Goal: Task Accomplishment & Management: Manage account settings

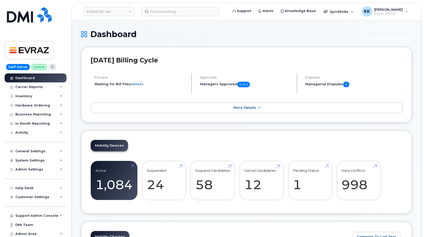
scroll to position [829, 0]
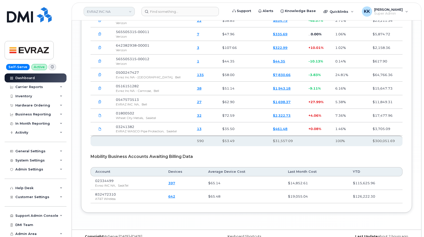
click at [116, 14] on link "EVRAZ INC NA" at bounding box center [109, 11] width 51 height 9
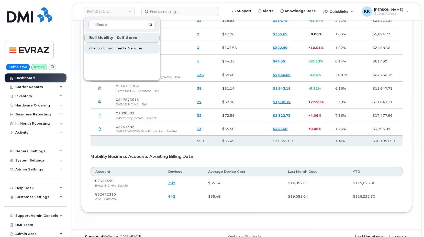
type input "inflecto"
click at [107, 47] on span "Inflector Environmental Services" at bounding box center [115, 48] width 54 height 5
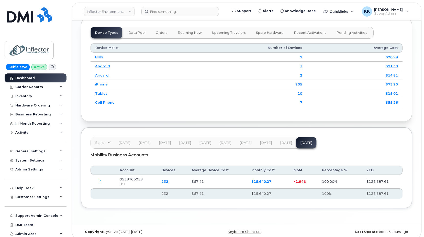
scroll to position [630, 0]
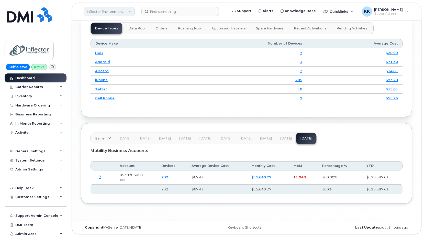
click at [122, 10] on link "Inflector Environmental Services" at bounding box center [109, 11] width 51 height 9
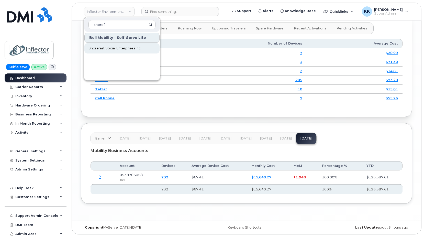
type input "shoref"
click at [121, 48] on span "Shorefast Social Enterprises Inc." at bounding box center [114, 48] width 53 height 5
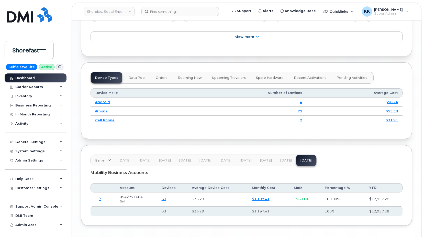
scroll to position [603, 0]
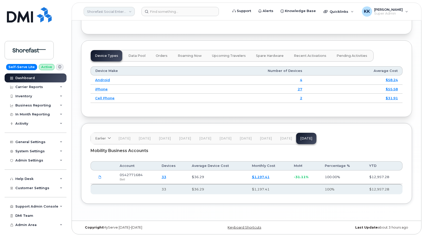
click at [109, 12] on link "Shorefast Social Enterprises Inc." at bounding box center [109, 11] width 51 height 9
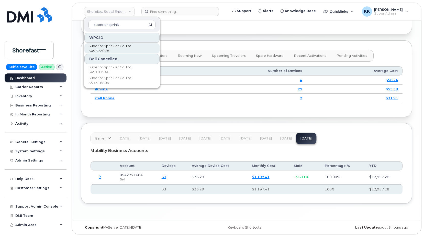
type input "superior sprink"
click at [103, 49] on span "Superior Sprinkler Co. Ltd 509572078" at bounding box center [117, 48] width 59 height 10
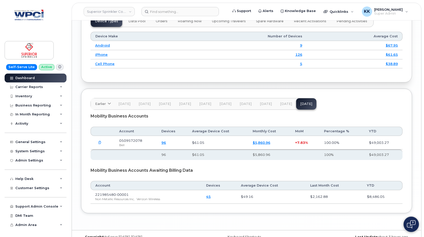
scroll to position [639, 0]
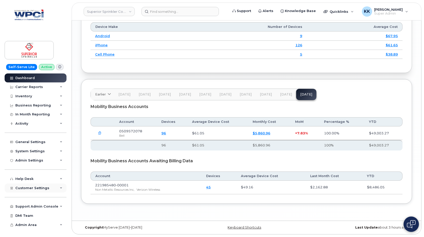
click at [21, 188] on span "Customer Settings" at bounding box center [32, 188] width 34 height 4
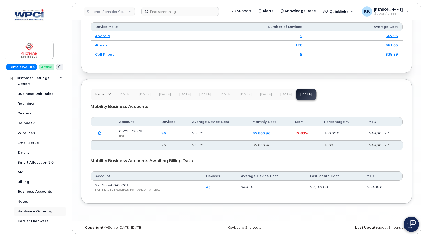
scroll to position [139, 0]
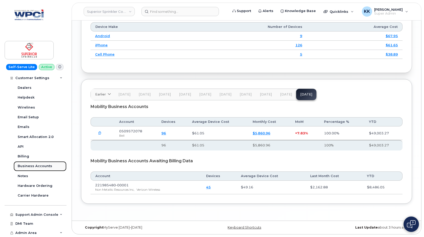
click at [35, 168] on div "Business Accounts" at bounding box center [35, 166] width 35 height 5
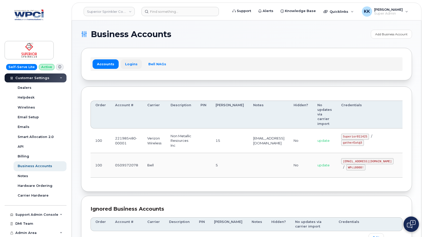
click at [129, 62] on link "Logins" at bounding box center [131, 63] width 21 height 9
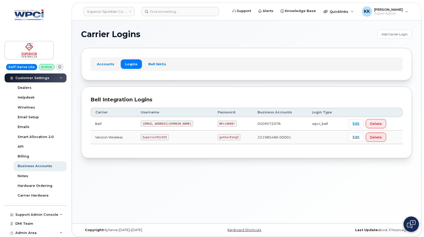
click at [157, 140] on code "Superior011425" at bounding box center [155, 137] width 28 height 6
click at [158, 139] on code "Superior011425" at bounding box center [155, 137] width 28 height 6
click at [218, 135] on code "gatherEat@3" at bounding box center [229, 137] width 23 height 6
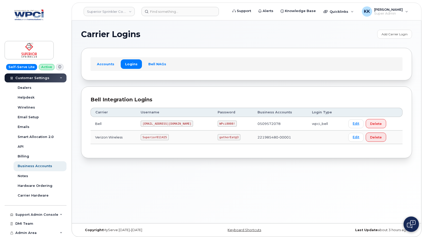
click at [218, 135] on code "gatherEat@3" at bounding box center [229, 137] width 23 height 6
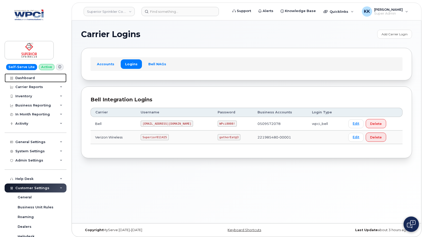
click at [30, 77] on div "Dashboard" at bounding box center [24, 78] width 19 height 4
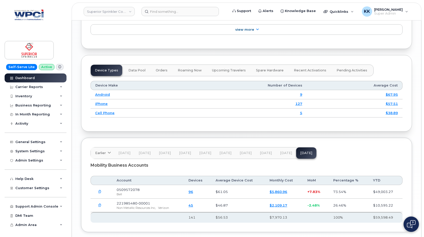
scroll to position [609, 0]
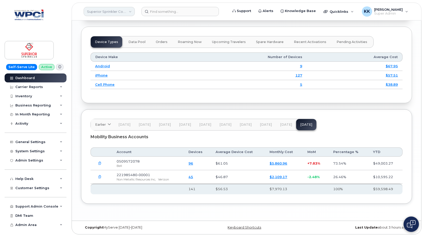
click at [118, 13] on link "Superior Sprinkler Co. Ltd 509572078" at bounding box center [109, 11] width 51 height 9
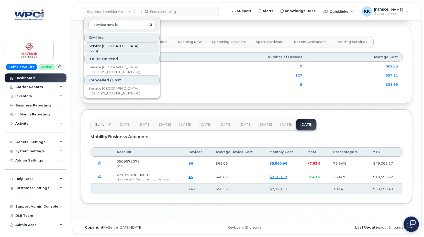
type input "service new br"
click at [111, 46] on span "Service [GEOGRAPHIC_DATA] (SNB)" at bounding box center [117, 48] width 59 height 10
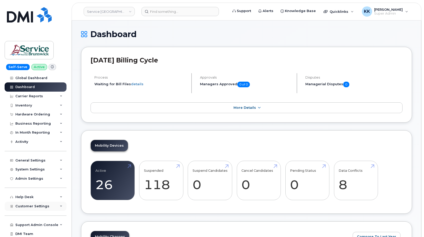
click at [39, 208] on div "Customer Settings" at bounding box center [36, 205] width 62 height 9
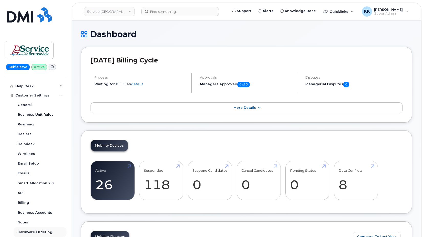
scroll to position [147, 0]
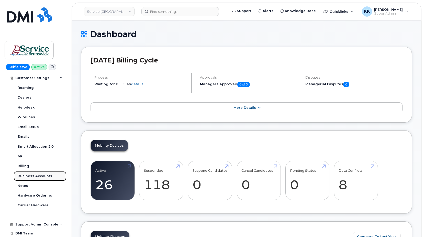
click at [32, 176] on div "Business Accounts" at bounding box center [35, 176] width 35 height 5
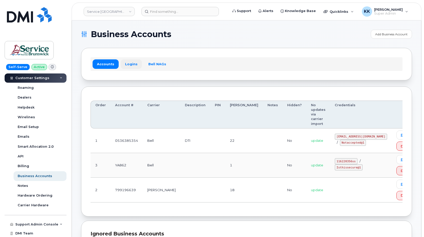
click at [129, 63] on link "Logins" at bounding box center [131, 63] width 21 height 9
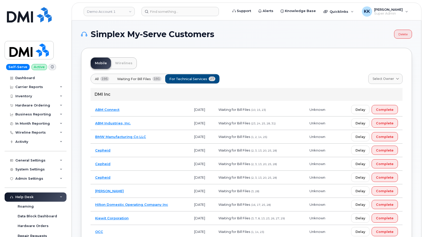
scroll to position [209, 0]
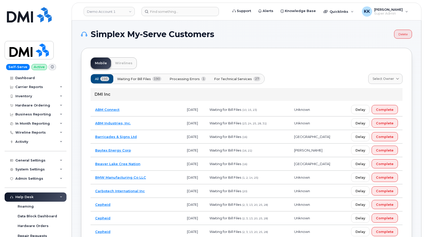
click at [198, 81] on span "Processing Errors" at bounding box center [185, 78] width 30 height 5
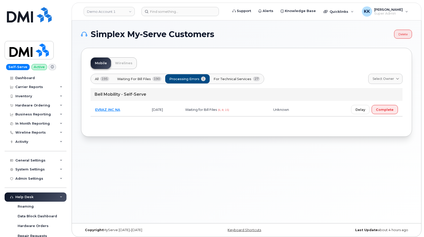
click at [137, 110] on td "EVRAZ INC NA" at bounding box center [119, 110] width 57 height 14
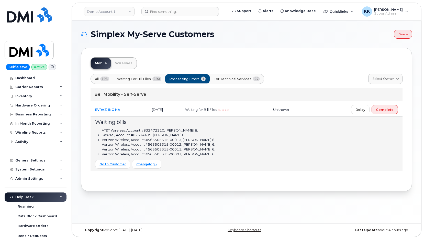
click at [137, 110] on td "EVRAZ INC NA" at bounding box center [119, 110] width 57 height 14
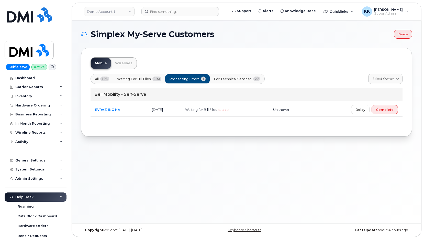
click at [231, 77] on span "For Technical Services" at bounding box center [233, 78] width 38 height 5
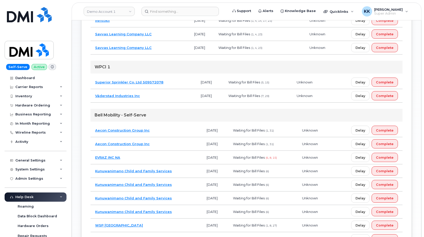
scroll to position [261, 0]
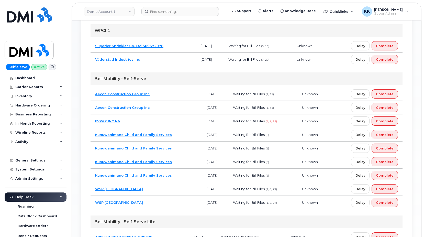
click at [162, 121] on td "EVRAZ INC NA" at bounding box center [146, 121] width 111 height 14
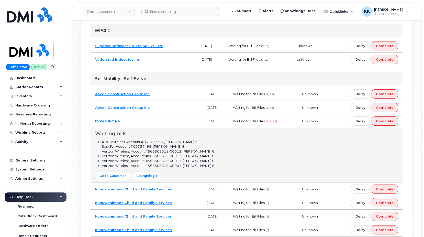
click at [148, 119] on td "EVRAZ INC NA" at bounding box center [146, 121] width 111 height 14
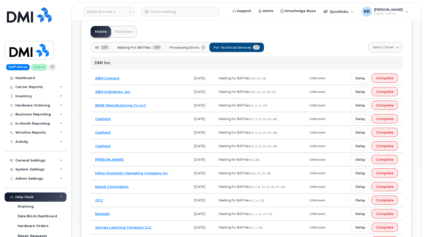
scroll to position [0, 0]
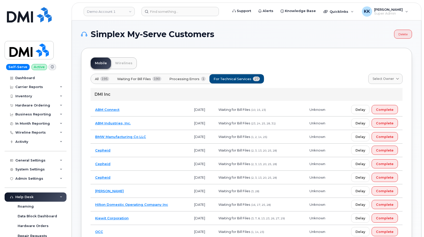
click at [158, 138] on td "BMW Manufacturing Co LLC" at bounding box center [140, 137] width 99 height 14
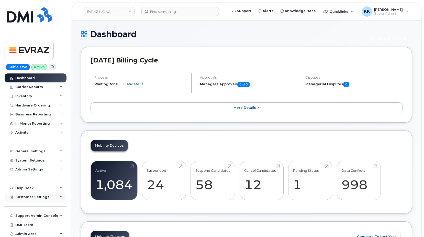
click at [33, 199] on div "Customer Settings" at bounding box center [36, 196] width 62 height 9
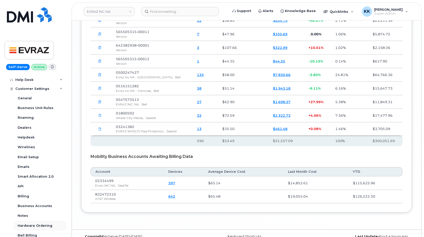
scroll to position [123, 0]
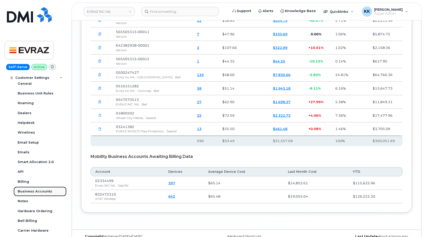
click at [38, 192] on div "Business Accounts" at bounding box center [35, 191] width 35 height 5
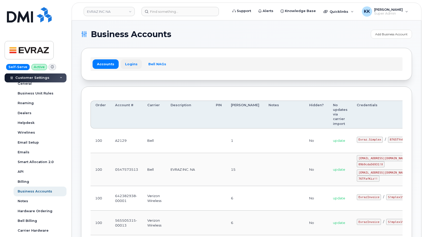
click at [133, 65] on link "Logins" at bounding box center [131, 63] width 21 height 9
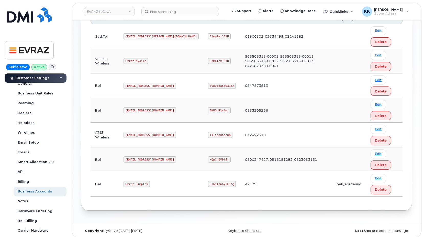
scroll to position [165, 0]
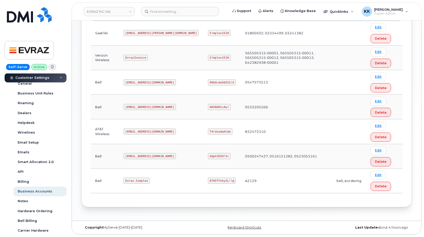
click at [155, 132] on code "plee@simplexmobility.com" at bounding box center [149, 131] width 52 height 6
click at [208, 131] on code "T4!dsadaXcbb" at bounding box center [220, 131] width 24 height 6
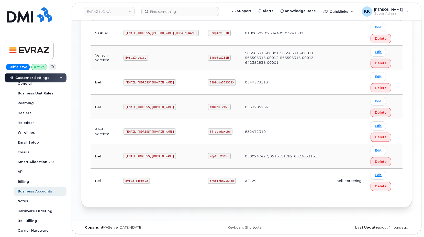
click at [208, 131] on code "T4!dsadaXcbb" at bounding box center [220, 131] width 24 height 6
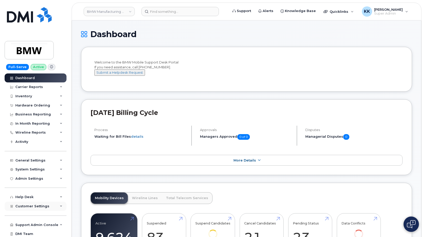
click at [40, 208] on div "Customer Settings" at bounding box center [36, 205] width 62 height 9
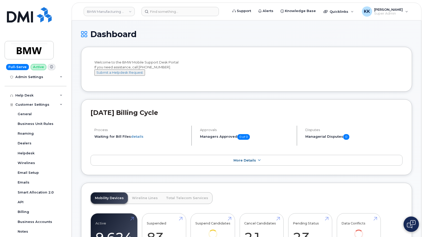
scroll to position [147, 0]
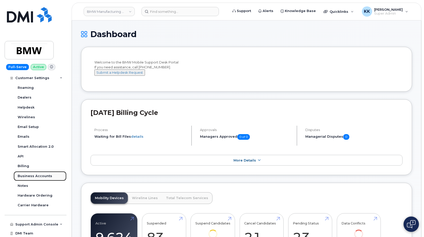
click at [32, 175] on div "Business Accounts" at bounding box center [35, 176] width 35 height 5
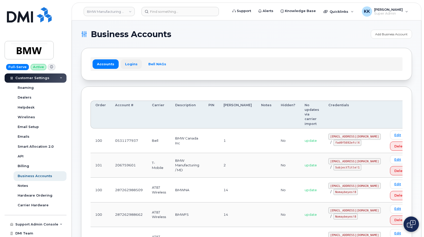
click at [131, 64] on link "Logins" at bounding box center [131, 63] width 21 height 9
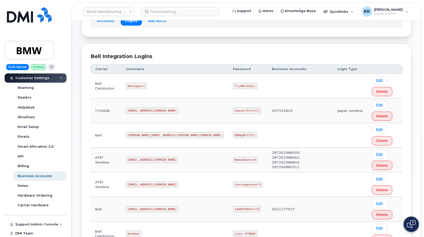
scroll to position [52, 0]
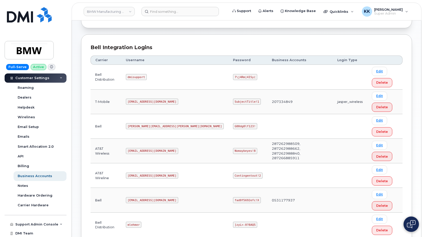
click at [145, 152] on code "MS-BMW@dminc.com" at bounding box center [152, 151] width 52 height 6
click at [233, 149] on code "Nomaybeyes!8" at bounding box center [245, 151] width 24 height 6
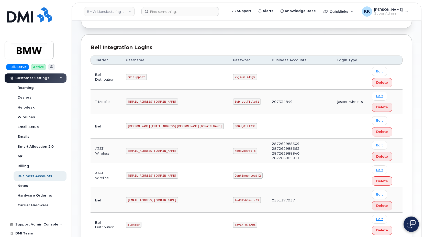
click at [233, 149] on code "Nomaybeyes!8" at bounding box center [245, 151] width 24 height 6
click at [160, 194] on td "bmwcanada@myserve.ca" at bounding box center [174, 200] width 107 height 25
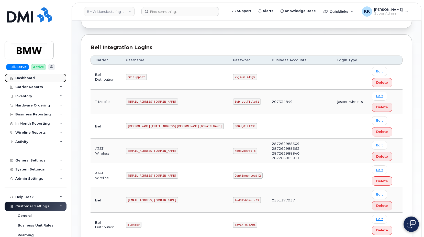
click at [26, 78] on div "Dashboard" at bounding box center [24, 78] width 19 height 4
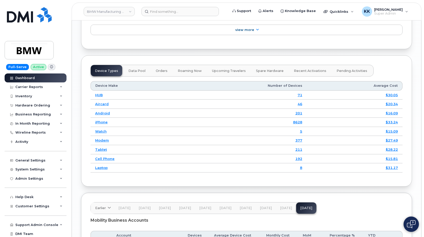
scroll to position [809, 0]
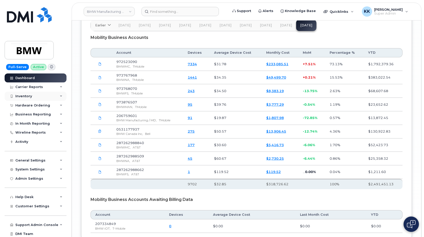
click at [27, 96] on div "Inventory" at bounding box center [23, 96] width 17 height 4
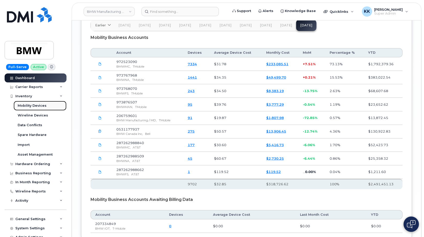
click at [31, 109] on link "Mobility Devices" at bounding box center [40, 106] width 53 height 10
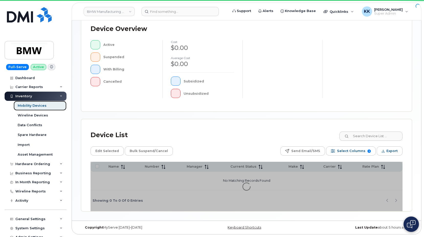
click at [31, 107] on div "Mobility Devices" at bounding box center [32, 105] width 29 height 5
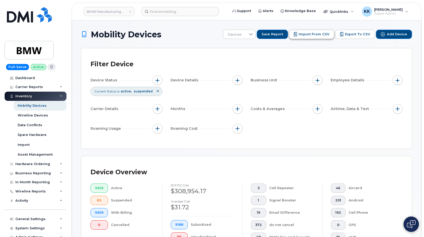
click at [318, 32] on button "Import from CSV" at bounding box center [311, 34] width 45 height 9
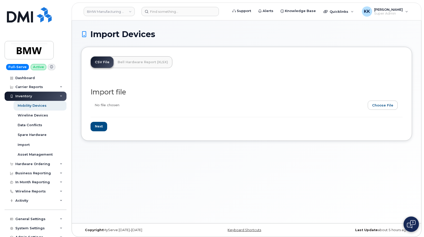
click at [382, 109] on input "file" at bounding box center [245, 106] width 308 height 12
type input "C:\fakepath\BMW AT&T Inventory [DATE].csv"
click at [101, 128] on input "Next" at bounding box center [99, 126] width 17 height 9
type input "Loading..."
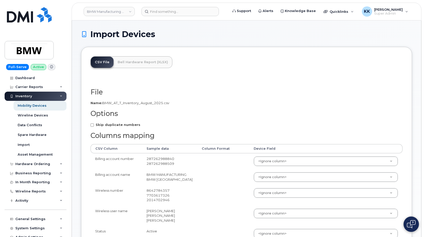
click at [125, 125] on strong "Skip duplicate numbers" at bounding box center [118, 124] width 45 height 4
click at [94, 125] on input "Skip duplicate numbers" at bounding box center [92, 124] width 3 height 3
checkbox input "true"
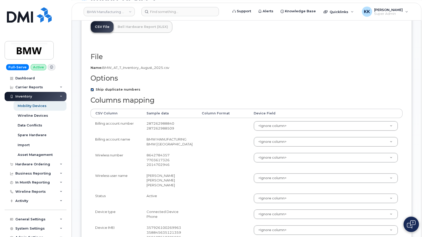
scroll to position [52, 0]
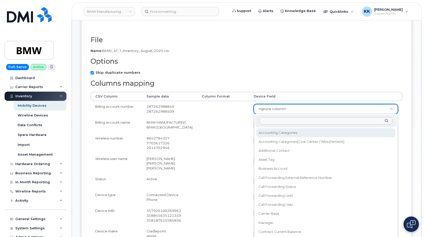
click at [274, 108] on body "BMW Manufacturing Co LLC Support Alerts Knowledge Base Quicklinks Suspend / Can…" at bounding box center [212, 195] width 424 height 494
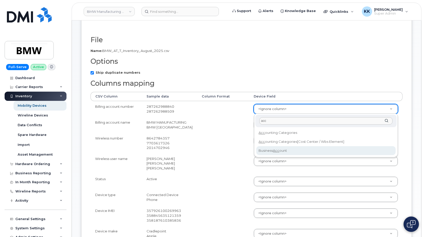
type input "acc"
select select "business_account_id"
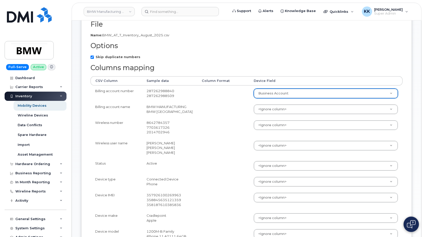
scroll to position [78, 0]
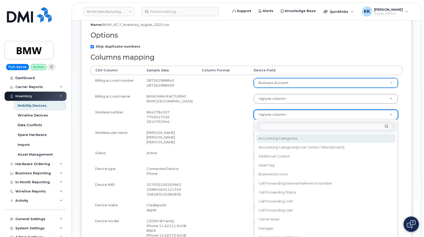
click at [270, 115] on body "BMW Manufacturing Co LLC Support Alerts Knowledge Base Quicklinks Suspend / Can…" at bounding box center [212, 169] width 424 height 494
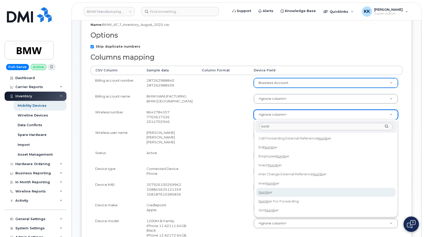
type input "numb"
select select "number"
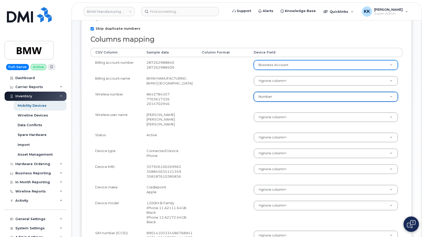
scroll to position [104, 0]
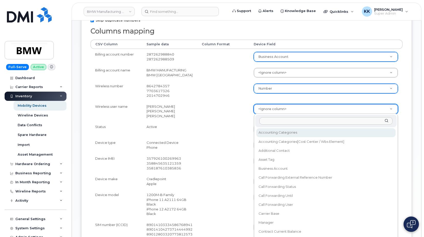
click at [267, 110] on body "BMW Manufacturing Co LLC Support Alerts Knowledge Base Quicklinks Suspend / Can…" at bounding box center [212, 143] width 424 height 494
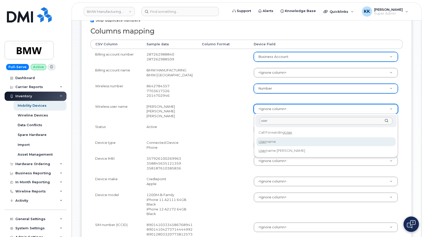
type input "user"
select select "username"
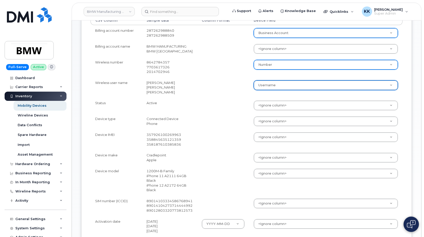
scroll to position [130, 0]
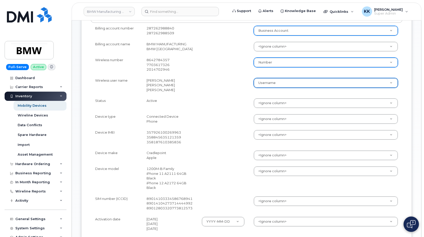
click at [262, 136] on body "BMW Manufacturing Co LLC Support Alerts Knowledge Base Quicklinks Suspend / Can…" at bounding box center [212, 117] width 424 height 494
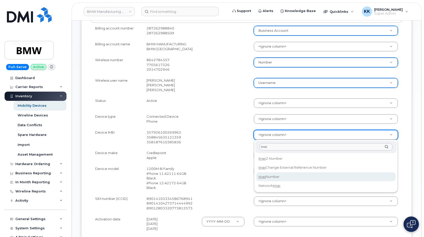
type input "imei"
select select "imei_number"
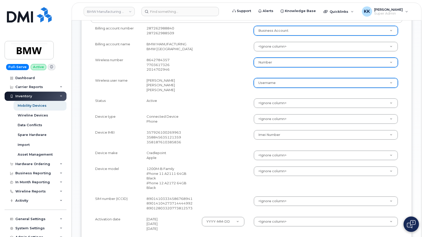
click at [235, 139] on td at bounding box center [223, 137] width 52 height 20
click at [272, 158] on body "BMW Manufacturing Co LLC Support Alerts Knowledge Base Quicklinks Suspend / Can…" at bounding box center [212, 117] width 424 height 494
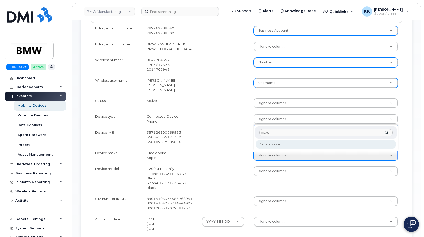
type input "make"
select select "device_make_id"
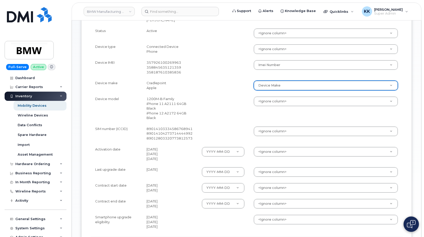
scroll to position [209, 0]
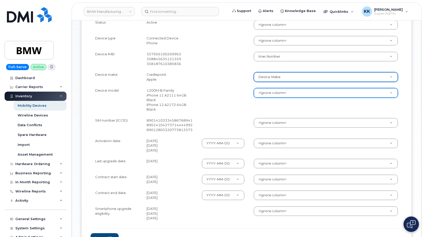
click at [268, 93] on body "BMW Manufacturing Co LLC Support Alerts Knowledge Base Quicklinks Suspend / Can…" at bounding box center [212, 38] width 424 height 494
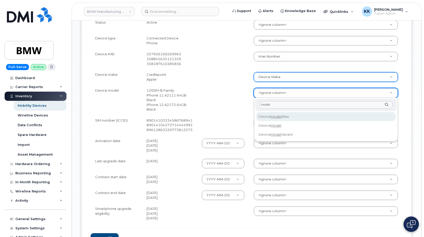
type input "model"
select select "device_model_alias"
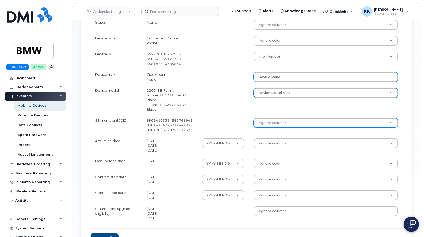
click at [272, 123] on body "BMW Manufacturing Co LLC Support Alerts Knowledge Base Quicklinks Suspend / Can…" at bounding box center [212, 38] width 424 height 494
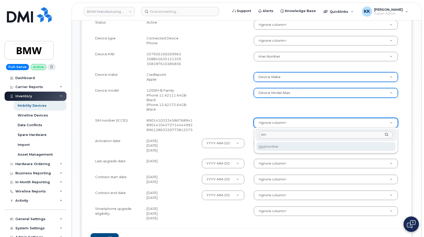
type input "sim"
select select "sim_number"
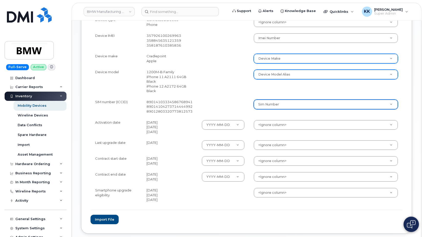
scroll to position [235, 0]
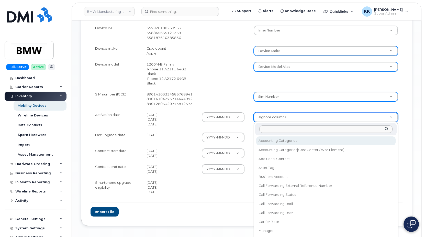
click at [275, 115] on body "BMW Manufacturing Co LLC Support Alerts Knowledge Base Quicklinks Suspend / Can…" at bounding box center [212, 12] width 424 height 494
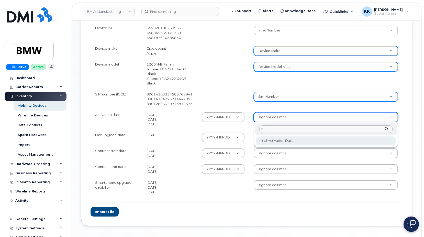
type input "ini"
select select "initial_activation_date"
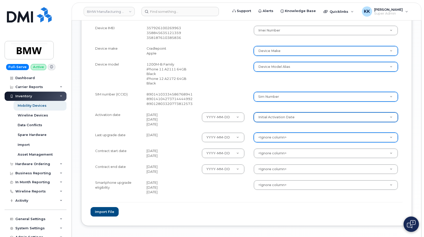
click at [280, 137] on body "BMW Manufacturing Co LLC Support Alerts Knowledge Base Quicklinks Suspend / Can…" at bounding box center [212, 12] width 424 height 494
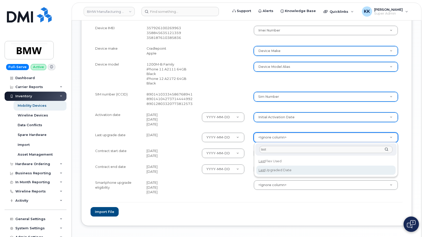
type input "last"
select select "last_upgraded_date"
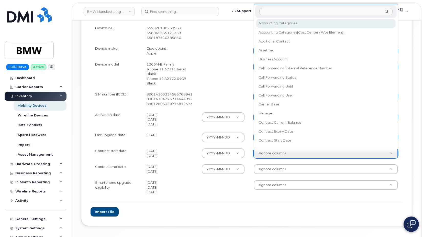
click at [276, 154] on body "BMW Manufacturing Co LLC Support Alerts Knowledge Base Quicklinks Suspend / Can…" at bounding box center [212, 12] width 424 height 494
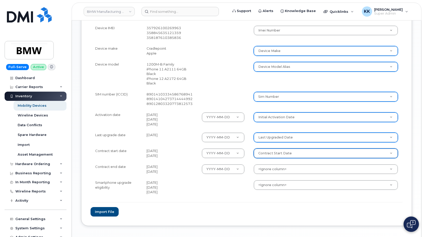
select select "contract_start_date"
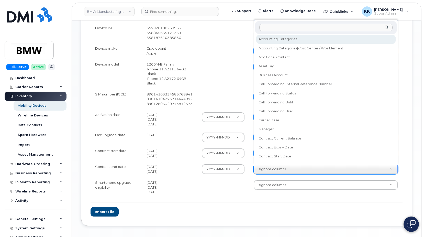
click at [266, 172] on body "BMW Manufacturing Co LLC Support Alerts Knowledge Base Quicklinks Suspend / Can…" at bounding box center [212, 12] width 424 height 494
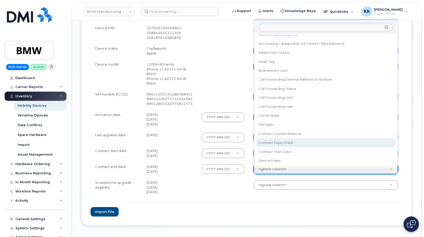
select select "contract_expiry_date"
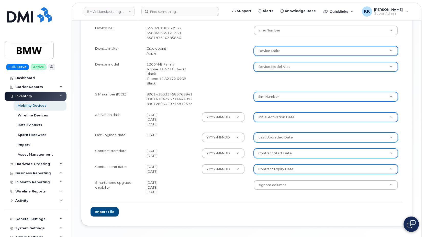
click at [269, 185] on body "BMW Manufacturing Co LLC Support Alerts Knowledge Base Quicklinks Suspend / Can…" at bounding box center [212, 12] width 424 height 494
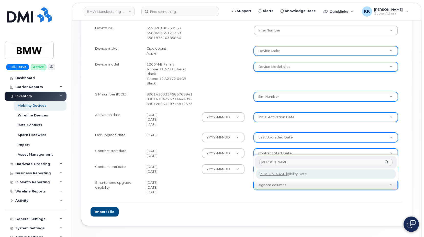
type input "[PERSON_NAME]"
select select "eligibility_date"
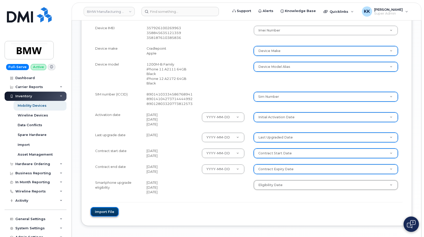
click at [107, 213] on button "Import file" at bounding box center [105, 211] width 28 height 9
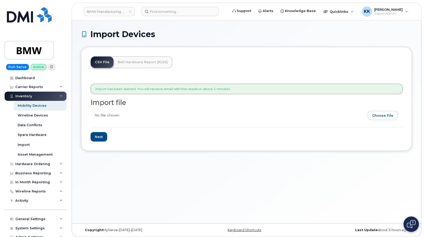
click at [384, 115] on input "file" at bounding box center [245, 117] width 308 height 12
type input "C:\fakepath\BMW AT&T Inventory August 2025.csv"
click at [98, 139] on input "Next" at bounding box center [99, 136] width 17 height 9
type input "Loading..."
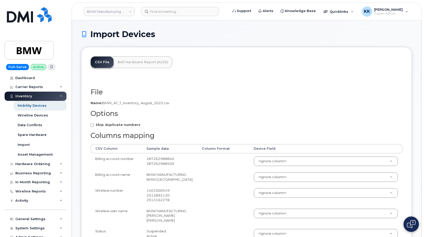
click at [105, 123] on strong "Skip duplicate numbers" at bounding box center [118, 124] width 45 height 4
click at [94, 123] on input "Skip duplicate numbers" at bounding box center [92, 124] width 3 height 3
checkbox input "true"
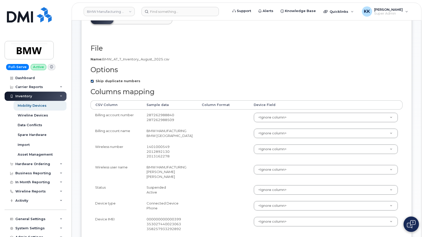
scroll to position [78, 0]
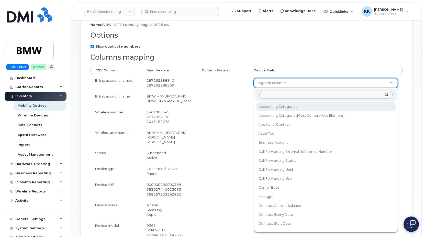
click at [262, 85] on body "BMW Manufacturing Co LLC Support Alerts Knowledge Base Quicklinks Suspend / Can…" at bounding box center [212, 166] width 424 height 489
type input "acc"
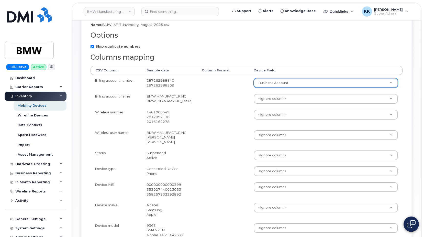
select select "business_account_id"
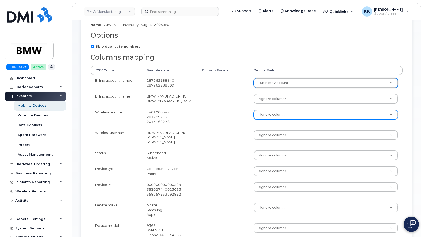
click at [265, 120] on td "<Ignore column> Accounting Categories Accounting Categories[Cost Center / Wbs E…" at bounding box center [325, 117] width 153 height 20
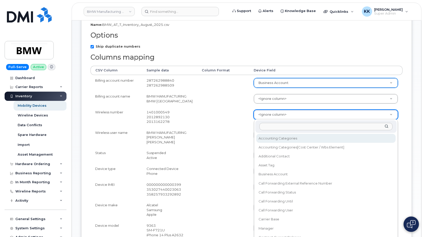
click at [265, 117] on body "BMW Manufacturing Co LLC Support Alerts Knowledge Base Quicklinks Suspend / Can…" at bounding box center [212, 166] width 424 height 489
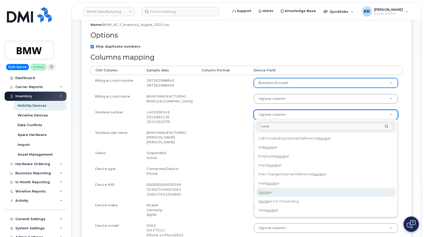
type input "numb"
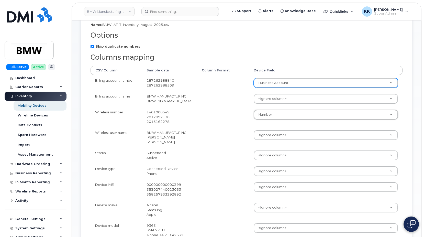
select select "number"
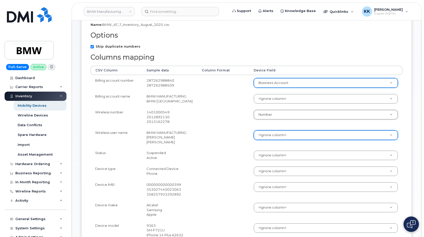
click at [261, 135] on body "BMW Manufacturing Co LLC Support Alerts Knowledge Base Quicklinks Suspend / Can…" at bounding box center [212, 166] width 424 height 489
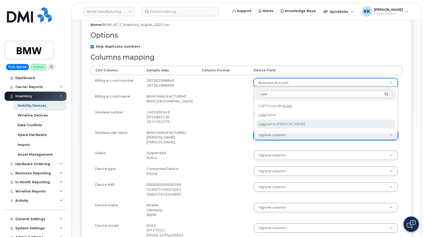
type input "user"
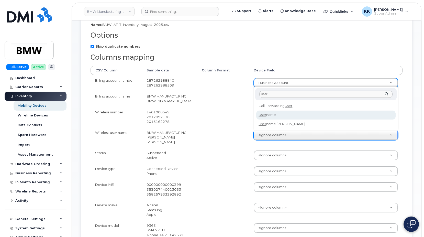
select select "username"
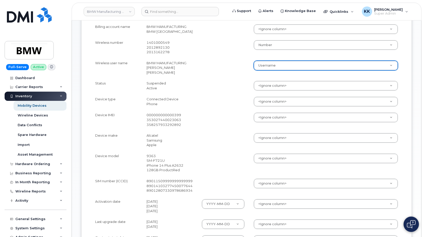
scroll to position [156, 0]
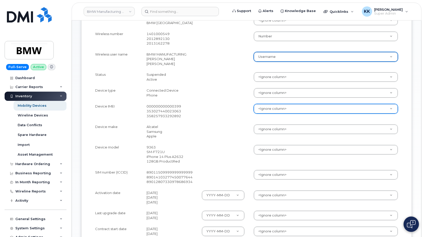
click at [270, 111] on body "BMW Manufacturing Co LLC Support Alerts Knowledge Base Quicklinks Suspend / Can…" at bounding box center [212, 88] width 424 height 489
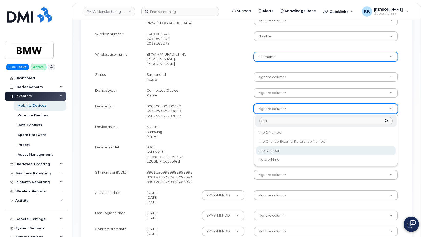
type input "imei"
select select "imei_number"
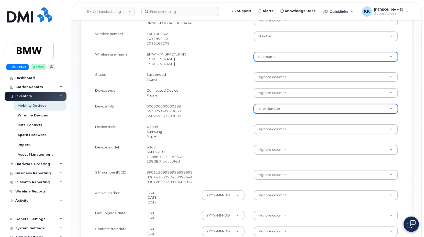
click at [273, 129] on body "BMW Manufacturing Co LLC Support Alerts Knowledge Base Quicklinks Suspend / Can…" at bounding box center [212, 88] width 424 height 489
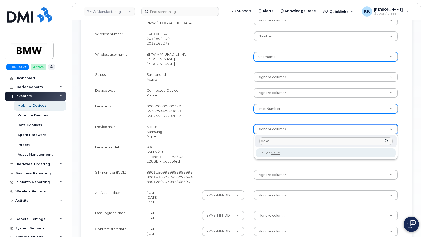
type input "make"
select select "device_make_id"
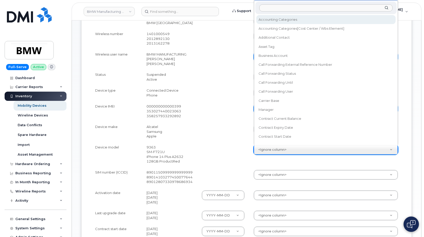
click at [279, 150] on body "BMW Manufacturing Co LLC Support Alerts Knowledge Base Quicklinks Suspend / Can…" at bounding box center [212, 88] width 424 height 489
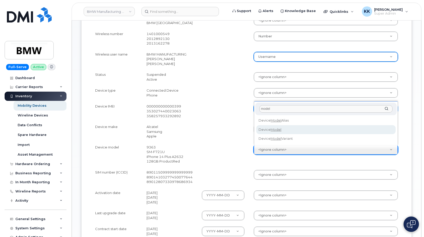
type input "model"
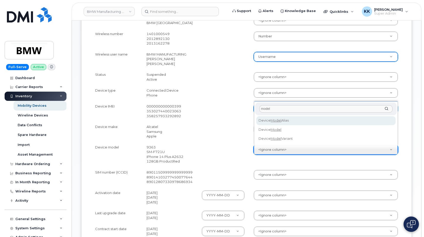
select select "device_model_alias"
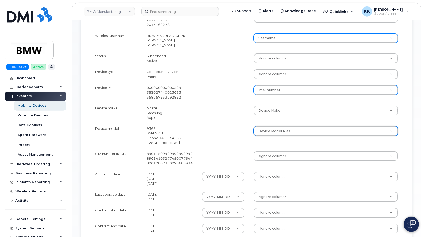
scroll to position [183, 0]
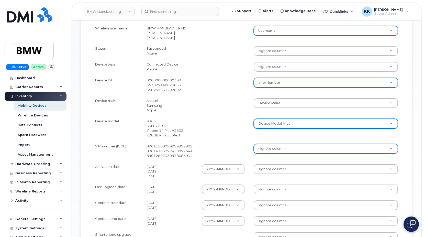
click at [265, 147] on body "BMW Manufacturing Co LLC Support Alerts Knowledge Base Quicklinks Suspend / Can…" at bounding box center [212, 61] width 424 height 489
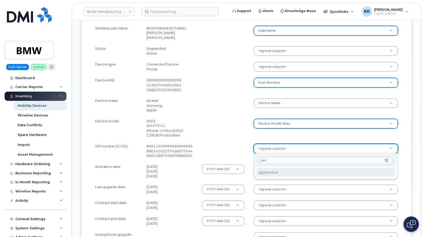
type input "sim"
select select "sim_number"
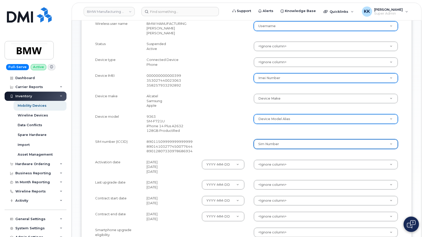
scroll to position [209, 0]
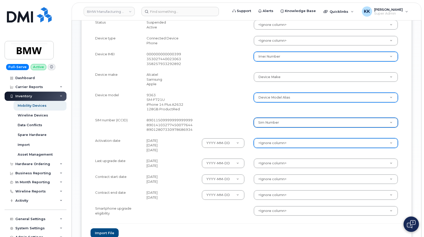
click at [270, 142] on body "BMW Manufacturing Co LLC Support Alerts Knowledge Base Quicklinks Suspend / Can…" at bounding box center [212, 35] width 424 height 489
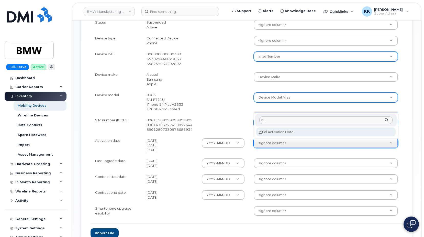
type input "ini"
select select "initial_activation_date"
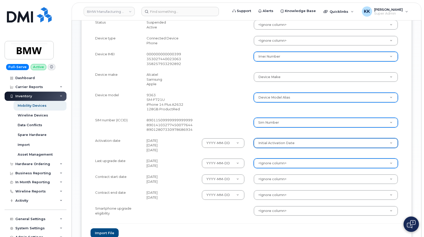
click at [273, 162] on body "BMW Manufacturing Co LLC Support Alerts Knowledge Base Quicklinks Suspend / Can…" at bounding box center [212, 35] width 424 height 489
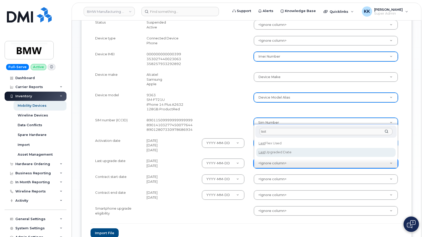
type input "last"
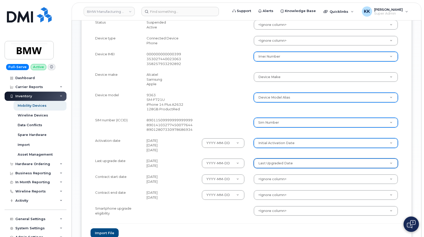
select select "last_upgraded_date"
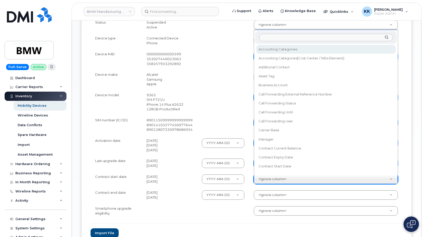
click at [268, 179] on body "BMW Manufacturing Co LLC Support Alerts Knowledge Base Quicklinks Suspend / Can…" at bounding box center [212, 35] width 424 height 489
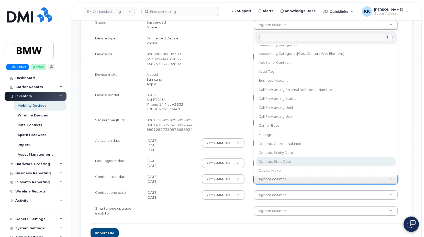
select select "contract_start_date"
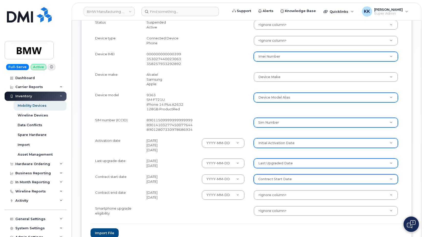
click at [276, 194] on body "BMW Manufacturing Co LLC Support Alerts Knowledge Base Quicklinks Suspend / Can…" at bounding box center [212, 35] width 424 height 489
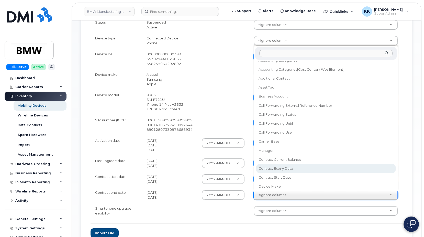
select select "contract_expiry_date"
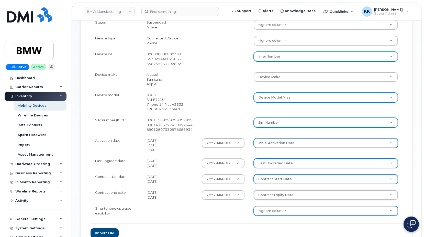
click at [277, 211] on body "BMW Manufacturing Co LLC Support Alerts Knowledge Base Quicklinks Suspend / Can…" at bounding box center [212, 35] width 424 height 489
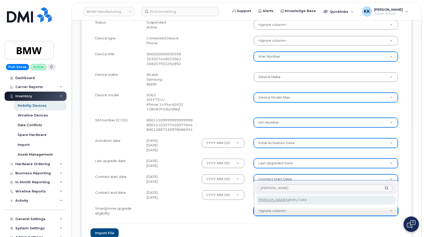
type input "eli"
select select "eligibility_date"
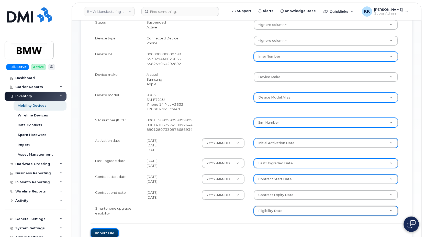
click at [100, 230] on button "Import file" at bounding box center [105, 232] width 28 height 9
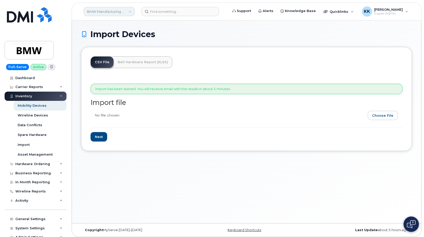
click at [118, 13] on link "BMW Manufacturing Co LLC" at bounding box center [109, 11] width 51 height 9
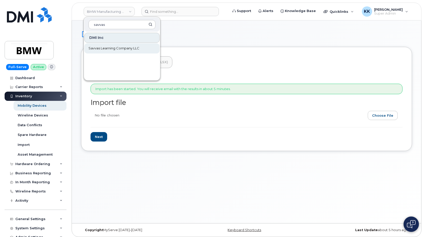
type input "savvas"
click at [114, 48] on span "Savvas Learning Company LLC" at bounding box center [113, 48] width 51 height 5
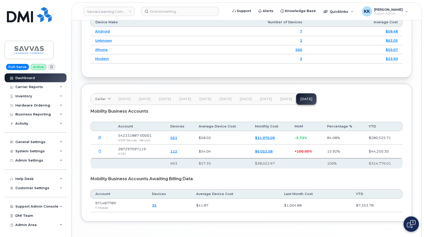
scroll to position [604, 0]
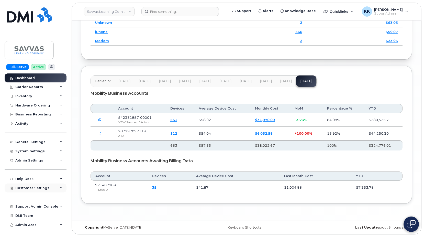
click at [28, 188] on span "Customer Settings" at bounding box center [32, 188] width 34 height 4
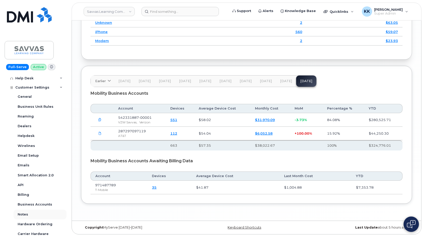
scroll to position [123, 0]
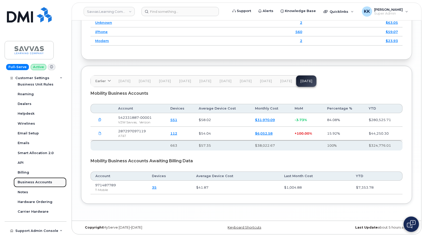
click at [30, 182] on div "Business Accounts" at bounding box center [35, 182] width 35 height 5
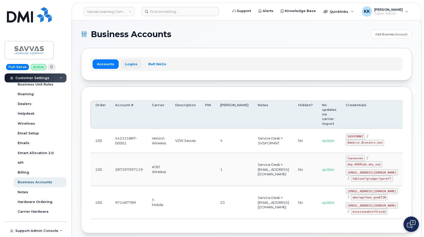
click at [132, 66] on link "Logins" at bounding box center [131, 63] width 21 height 9
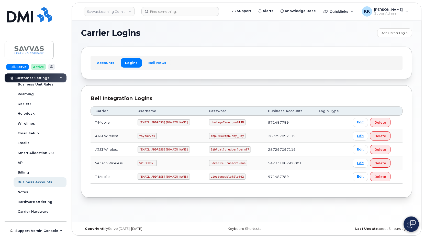
scroll to position [3, 0]
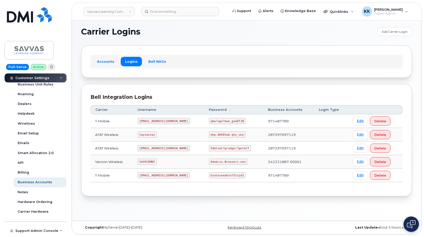
click at [154, 148] on code "savvas@dminc.com" at bounding box center [164, 148] width 52 height 6
click at [209, 147] on code "5$bloat?grudger?germ?7" at bounding box center [230, 148] width 42 height 6
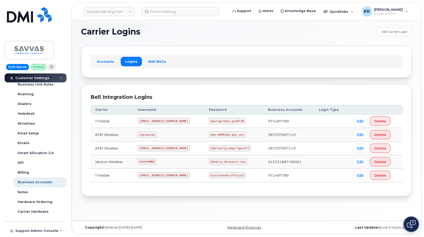
click at [209, 146] on code "5$bloat?grudger?germ?7" at bounding box center [230, 148] width 42 height 6
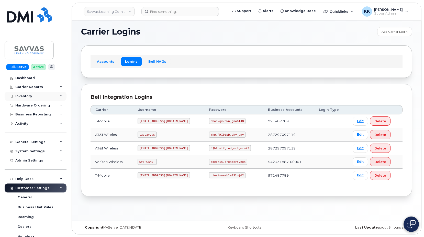
click at [27, 96] on div "Inventory" at bounding box center [23, 96] width 17 height 4
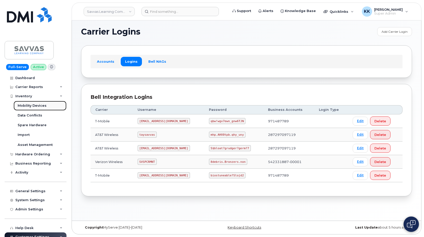
click at [29, 106] on div "Mobility Devices" at bounding box center [32, 105] width 29 height 5
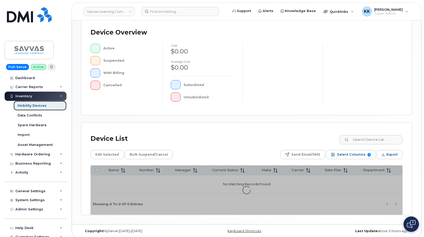
scroll to position [134, 0]
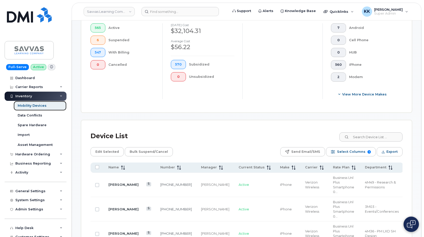
scroll to position [160, 0]
click at [318, 169] on span at bounding box center [321, 167] width 6 height 5
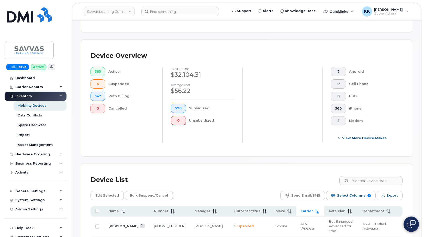
scroll to position [108, 0]
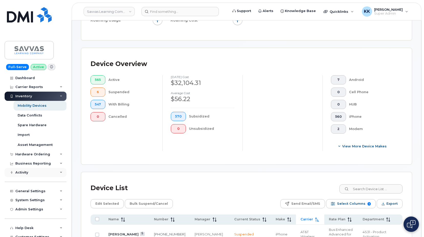
click at [27, 172] on div "Activity" at bounding box center [21, 172] width 13 height 4
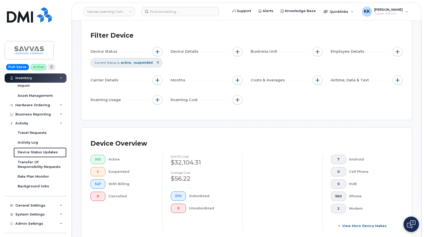
scroll to position [0, 0]
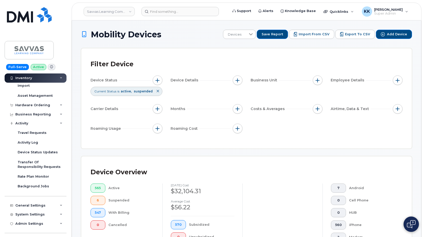
click at [159, 91] on icon at bounding box center [157, 90] width 3 height 3
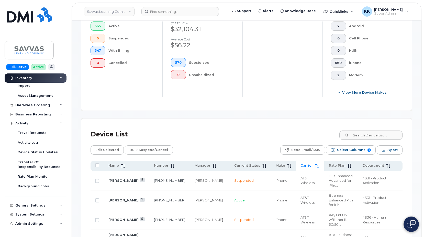
scroll to position [156, 0]
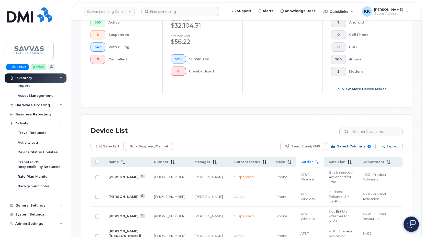
click at [115, 61] on div "Cancelled" at bounding box center [131, 59] width 46 height 9
click at [98, 61] on span "0" at bounding box center [98, 59] width 6 height 4
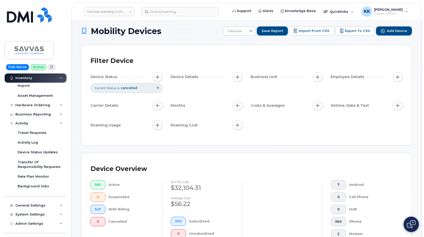
scroll to position [0, 0]
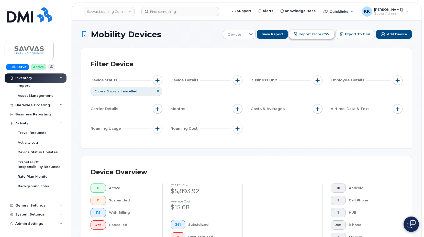
click at [322, 31] on button "Import from CSV" at bounding box center [311, 34] width 45 height 9
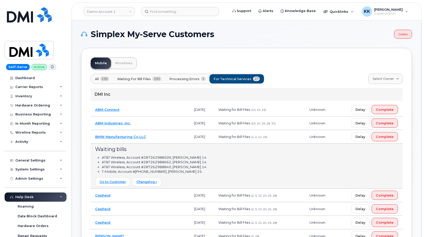
click at [176, 136] on td "BMW Manufacturing Co LLC" at bounding box center [140, 137] width 99 height 14
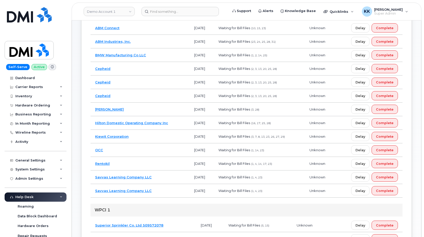
scroll to position [130, 0]
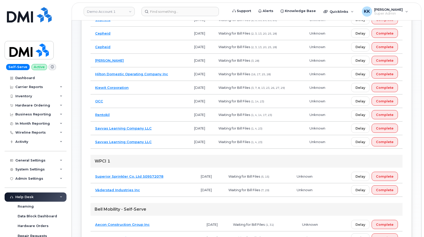
click at [176, 142] on td "Savvas Learning Company LLC" at bounding box center [140, 142] width 99 height 14
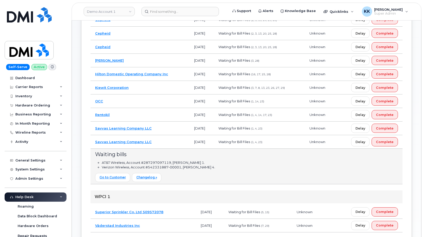
click at [175, 138] on td "Savvas Learning Company LLC" at bounding box center [140, 142] width 99 height 14
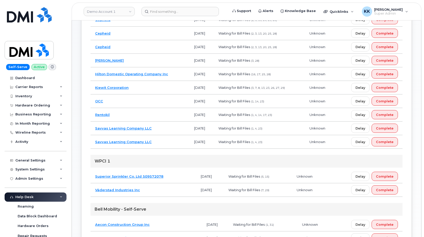
click at [175, 127] on td "Savvas Learning Company LLC" at bounding box center [140, 128] width 99 height 14
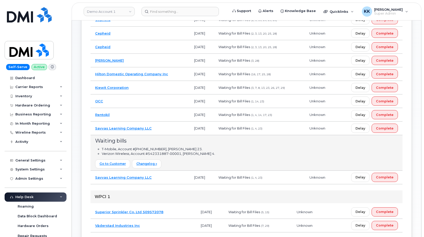
click at [175, 127] on td "Savvas Learning Company LLC" at bounding box center [140, 128] width 99 height 14
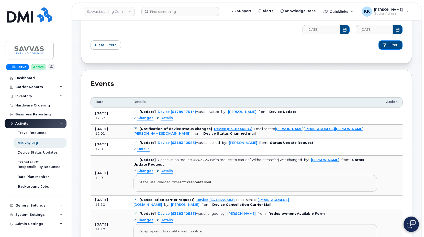
scroll to position [104, 0]
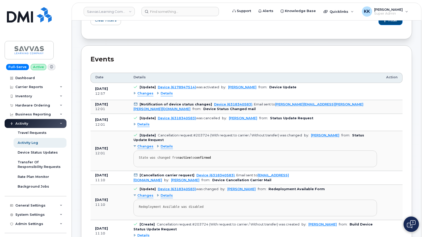
click at [134, 93] on div "Changes" at bounding box center [143, 93] width 20 height 5
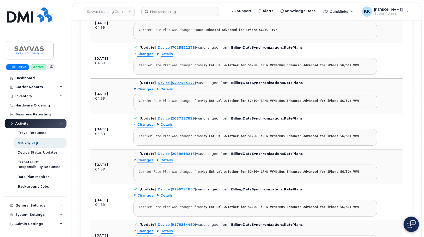
scroll to position [2791, 0]
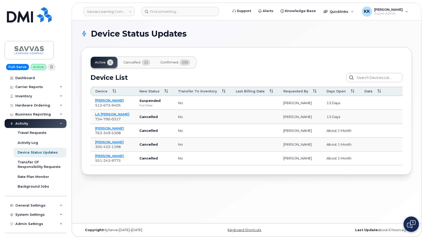
click at [136, 65] on button "Cancelled 11" at bounding box center [136, 62] width 35 height 11
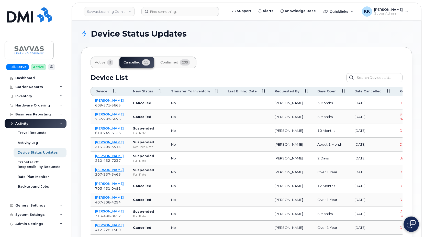
click at [161, 65] on button "Confirmed 235" at bounding box center [175, 62] width 38 height 11
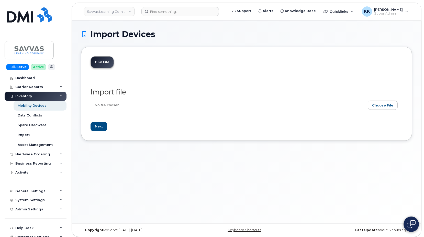
click at [384, 105] on input "file" at bounding box center [245, 106] width 308 height 12
type input "C:\fakepath\Savvas AT&T Status Inventory August 2025.csv"
click at [102, 128] on input "Next" at bounding box center [99, 126] width 17 height 9
type input "Loading..."
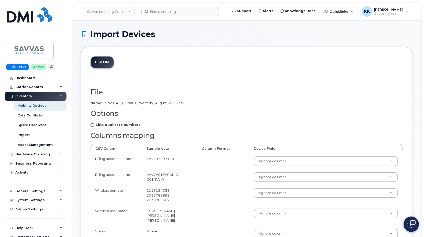
click at [105, 127] on strong "Skip duplicate numbers" at bounding box center [118, 124] width 45 height 4
click at [94, 127] on input "Skip duplicate numbers" at bounding box center [92, 124] width 3 height 3
checkbox input "true"
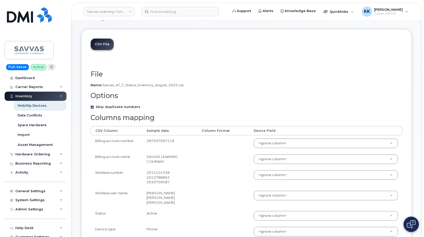
scroll to position [26, 0]
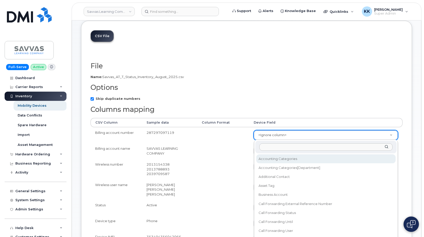
click at [264, 136] on body "Savvas Learning Company LLC Support Alerts Knowledge Base Quicklinks Suspend / …" at bounding box center [212, 225] width 424 height 503
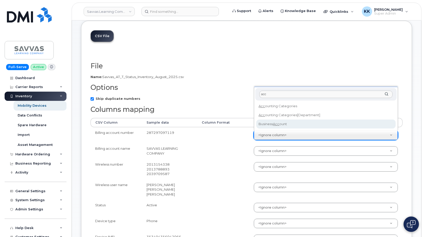
type input "acc"
select select "business_account_id"
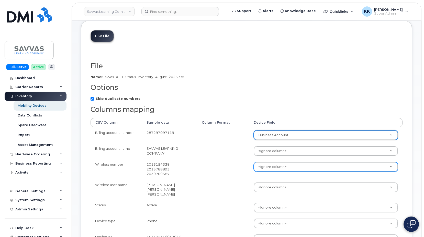
click at [268, 170] on body "Savvas Learning Company LLC Support Alerts Knowledge Base Quicklinks Suspend / …" at bounding box center [212, 225] width 424 height 503
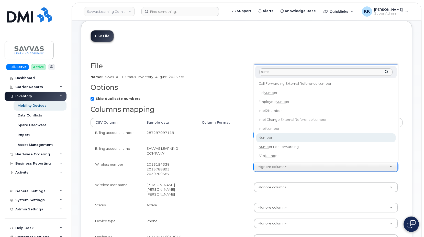
type input "numb"
select select "number"
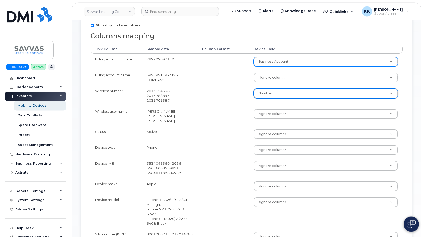
scroll to position [104, 0]
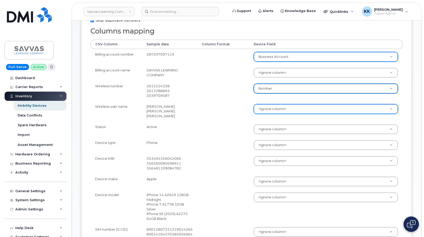
click at [262, 110] on body "Savvas Learning Company LLC Support Alerts Knowledge Base Quicklinks Suspend / …" at bounding box center [212, 147] width 424 height 503
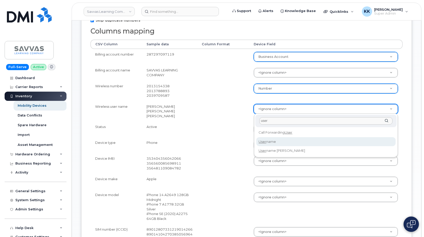
type input "user"
select select "username"
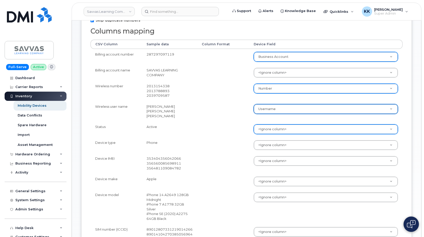
click at [262, 129] on body "Savvas Learning Company LLC Support Alerts Knowledge Base Quicklinks Suspend / …" at bounding box center [212, 147] width 424 height 503
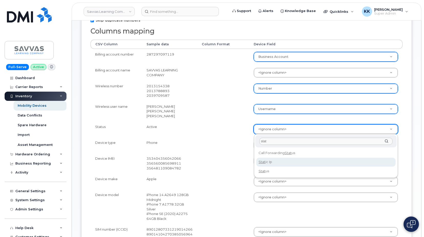
type input "stat"
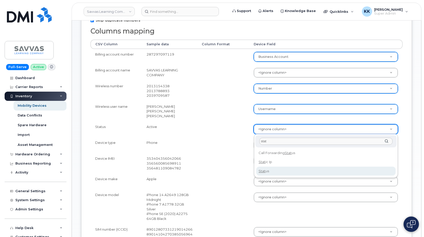
select select "status"
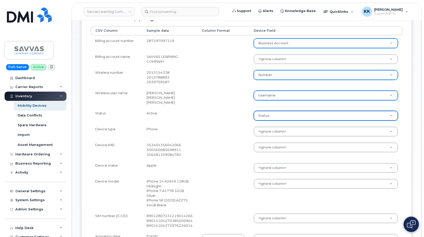
scroll to position [130, 0]
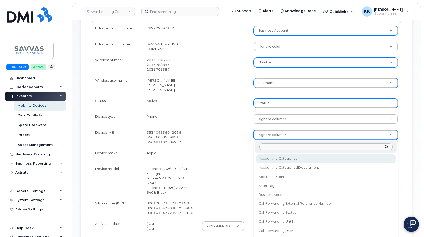
click at [265, 134] on body "Savvas Learning Company LLC Support Alerts Knowledge Base Quicklinks Suspend / …" at bounding box center [212, 121] width 424 height 503
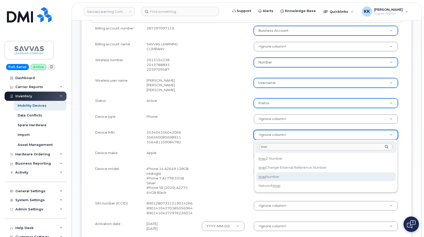
type input "imei"
select select "imei_number"
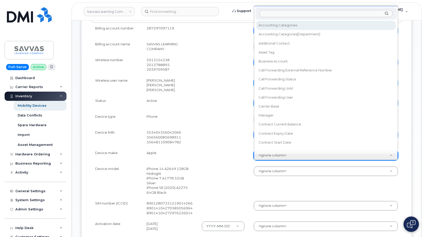
click at [261, 155] on body "Savvas Learning Company LLC Support Alerts Knowledge Base Quicklinks Suspend / …" at bounding box center [212, 121] width 424 height 503
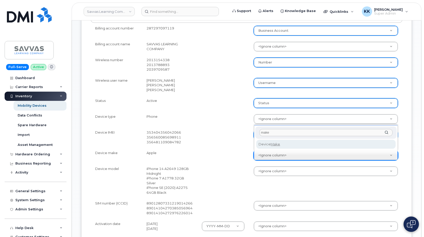
type input "make"
select select "device_make_id"
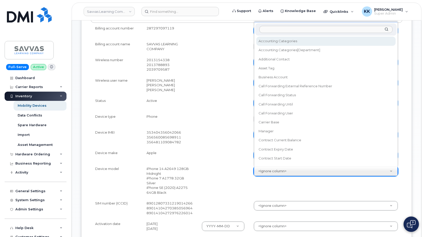
click at [278, 173] on body "Savvas Learning Company LLC Support Alerts Knowledge Base Quicklinks Suspend / …" at bounding box center [212, 121] width 424 height 503
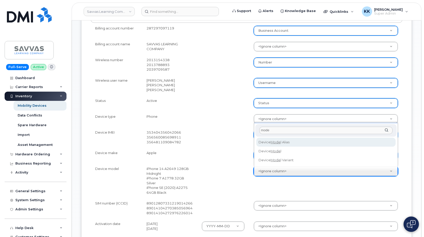
type input "model"
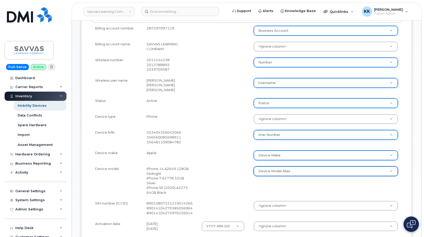
select select "device_model_alias"
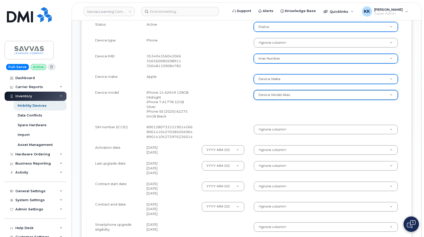
scroll to position [209, 0]
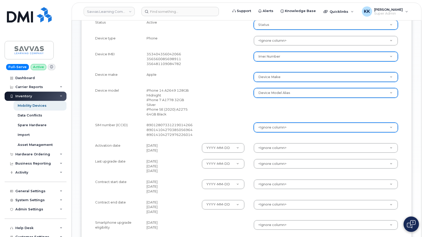
click at [266, 132] on div "<Ignore column>" at bounding box center [326, 127] width 144 height 10
click at [266, 129] on body "Savvas Learning Company LLC Support Alerts Knowledge Base Quicklinks Suspend / …" at bounding box center [212, 42] width 424 height 503
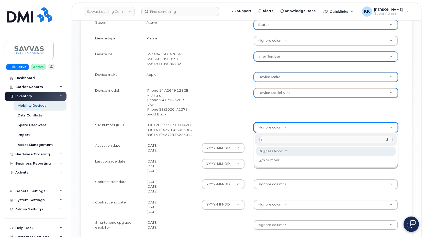
type input "sim"
select select "sim_number"
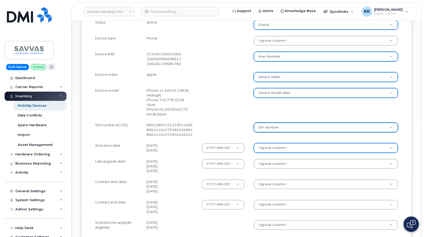
click at [273, 147] on body "Savvas Learning Company LLC Support Alerts Knowledge Base Quicklinks Suspend / …" at bounding box center [212, 42] width 424 height 503
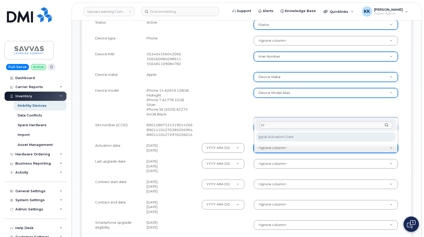
type input "ini"
select select "initial_activation_date"
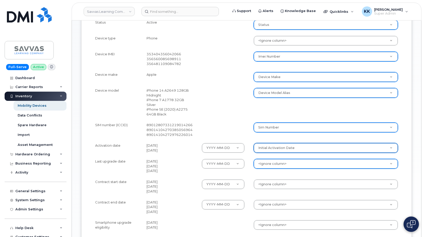
click at [276, 162] on body "Savvas Learning Company LLC Support Alerts Knowledge Base Quicklinks Suspend / …" at bounding box center [212, 42] width 424 height 503
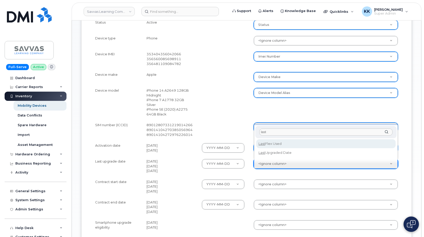
type input "last"
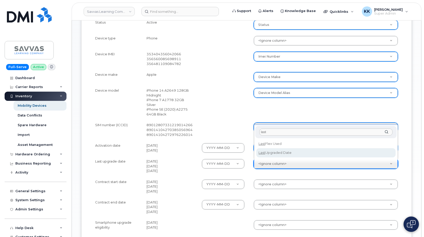
select select "last_upgraded_date"
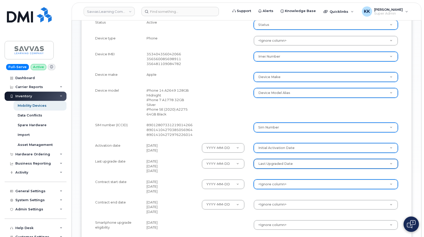
click at [274, 183] on body "Savvas Learning Company LLC Support Alerts Knowledge Base Quicklinks Suspend / …" at bounding box center [212, 42] width 424 height 503
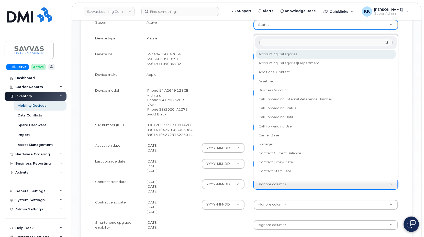
scroll to position [5, 0]
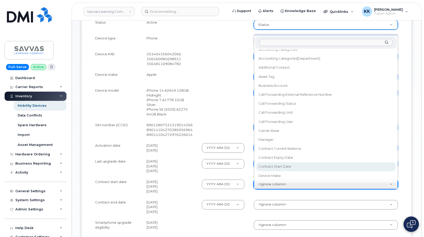
select select "contract_start_date"
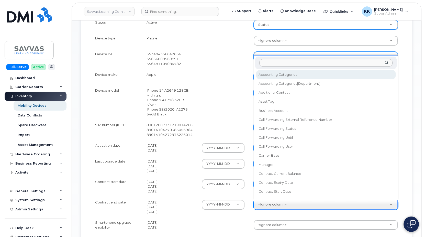
click at [275, 202] on body "Savvas Learning Company LLC Support Alerts Knowledge Base Quicklinks Suspend / …" at bounding box center [212, 42] width 424 height 503
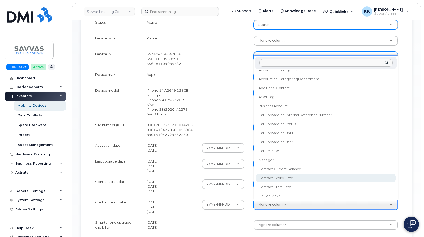
select select "contract_expiry_date"
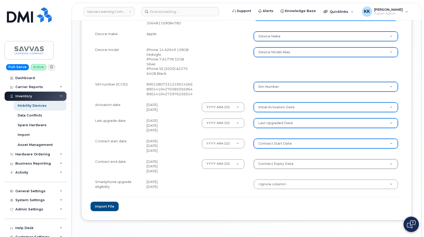
scroll to position [261, 0]
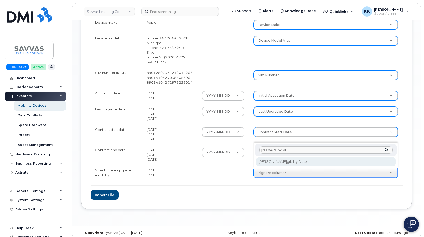
type input "eli"
select select "eligibility_date"
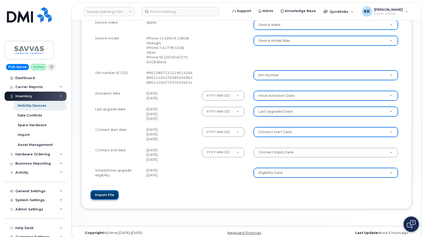
click at [114, 194] on button "Import file" at bounding box center [105, 194] width 28 height 9
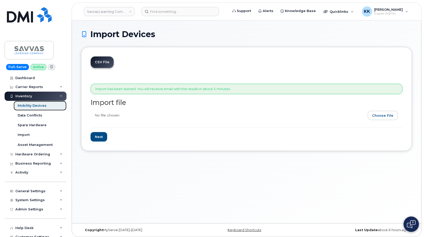
click at [28, 104] on div "Mobility Devices" at bounding box center [32, 105] width 29 height 5
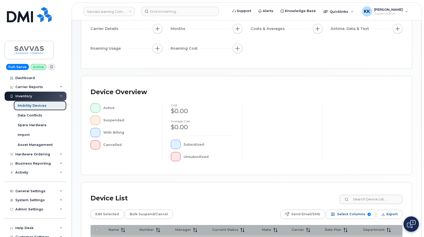
scroll to position [78, 0]
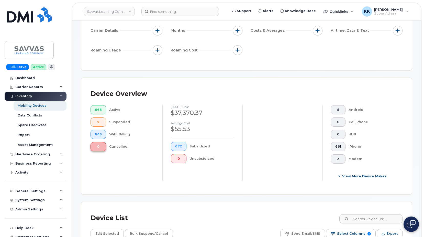
click at [102, 148] on button "0" at bounding box center [99, 146] width 16 height 9
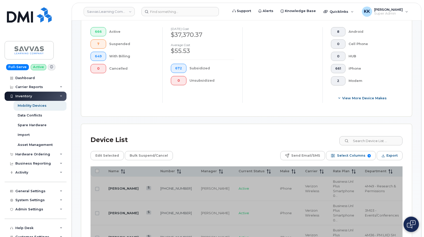
scroll to position [156, 0]
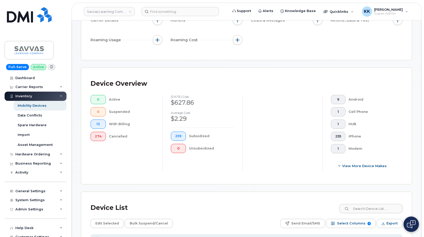
scroll to position [78, 0]
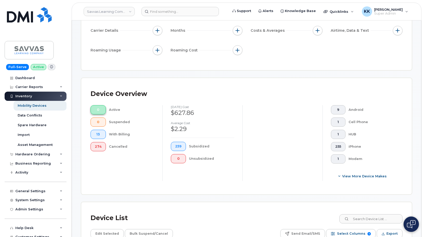
click at [99, 110] on span "0" at bounding box center [98, 110] width 7 height 4
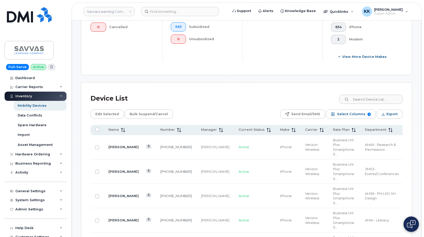
scroll to position [209, 0]
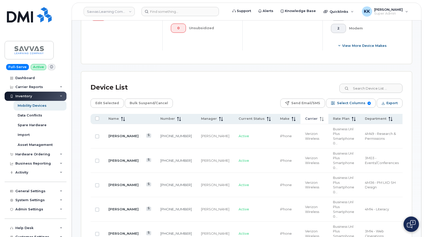
click at [306, 118] on div "Carrier" at bounding box center [314, 118] width 19 height 5
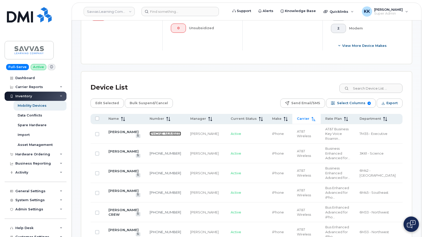
click at [158, 131] on link "[PHONE_NUMBER]" at bounding box center [165, 133] width 31 height 4
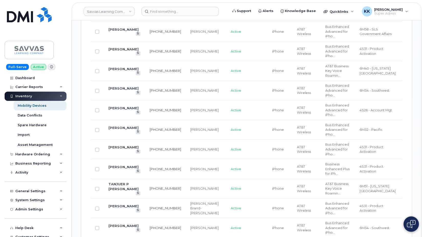
scroll to position [782, 0]
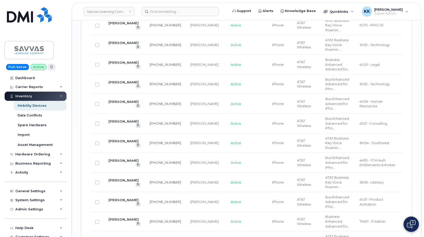
scroll to position [886, 0]
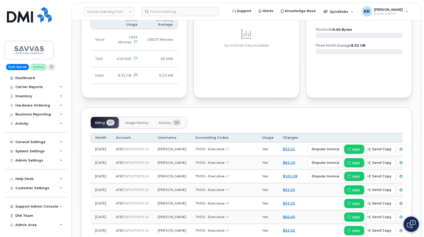
scroll to position [331, 0]
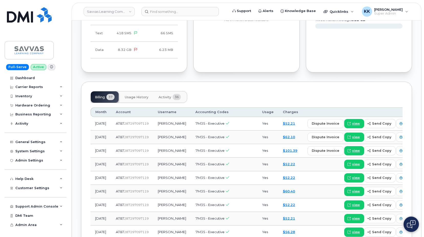
click at [162, 95] on span "Activity" at bounding box center [165, 97] width 13 height 4
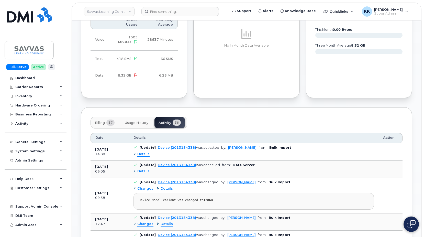
click at [135, 169] on div "Details" at bounding box center [141, 171] width 16 height 5
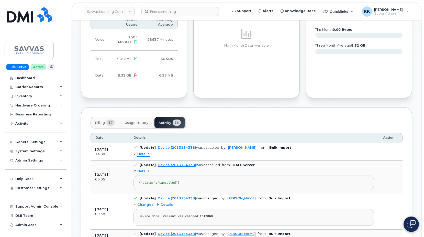
click at [135, 169] on div "Details" at bounding box center [141, 171] width 16 height 5
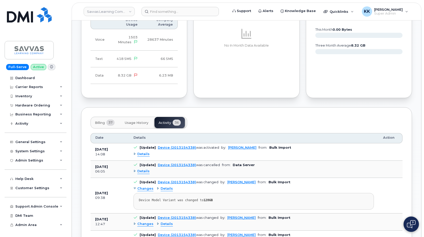
click at [135, 152] on div "Details" at bounding box center [141, 154] width 16 height 5
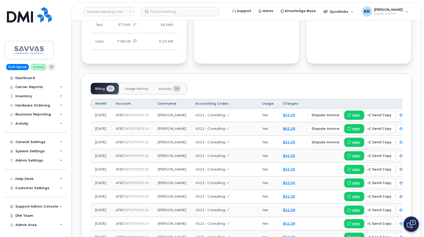
click at [174, 86] on span "28" at bounding box center [177, 88] width 8 height 6
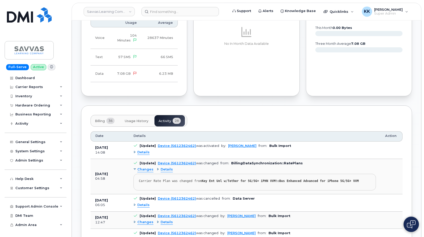
scroll to position [331, 0]
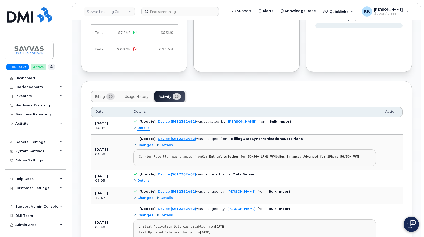
click at [134, 178] on div "Details" at bounding box center [141, 180] width 16 height 5
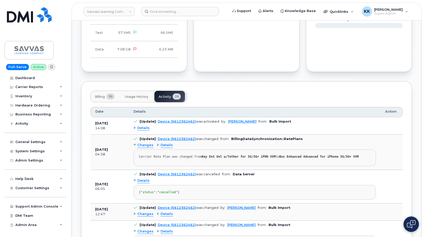
click at [133, 121] on td "[Update] Device (5612362462) was activated by: [PERSON_NAME] from: Bulk Import …" at bounding box center [255, 125] width 252 height 17
click at [136, 126] on div "Details" at bounding box center [141, 128] width 16 height 5
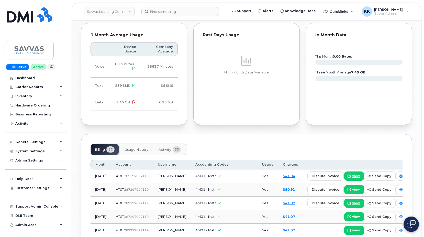
scroll to position [339, 0]
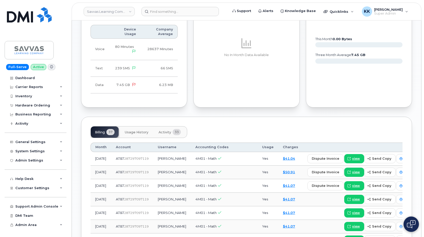
click at [173, 129] on button "Activity 33" at bounding box center [169, 131] width 30 height 11
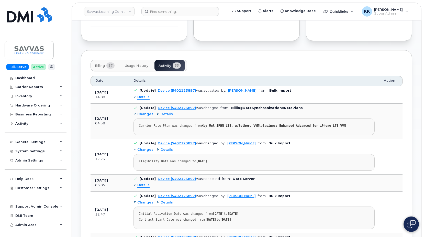
scroll to position [417, 0]
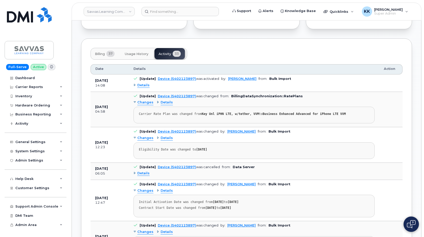
click at [134, 171] on div "Details" at bounding box center [141, 173] width 16 height 5
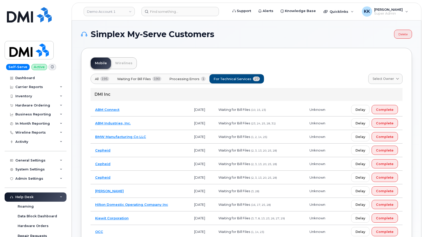
scroll to position [130, 0]
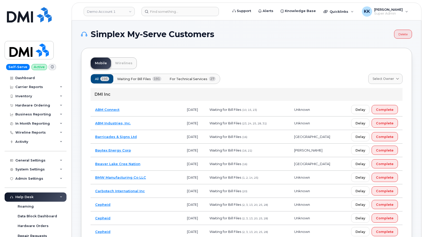
click at [204, 74] on button "For Technical Services 27" at bounding box center [192, 78] width 55 height 9
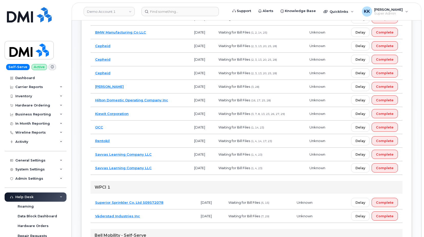
scroll to position [98, 0]
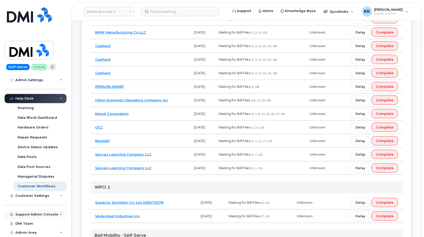
click at [36, 215] on div "Support Admin Console" at bounding box center [36, 214] width 43 height 4
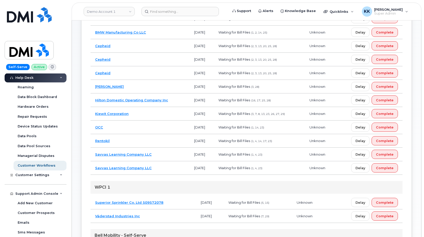
scroll to position [0, 0]
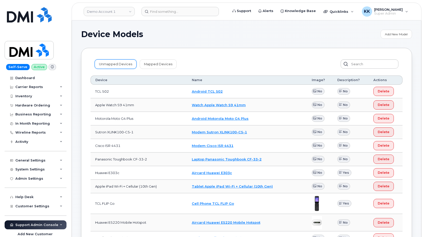
click at [114, 65] on link "Unmapped Devices" at bounding box center [116, 63] width 42 height 9
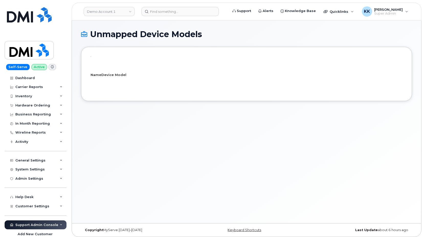
select select "25"
click at [102, 15] on link "Demo Account 1" at bounding box center [109, 11] width 51 height 9
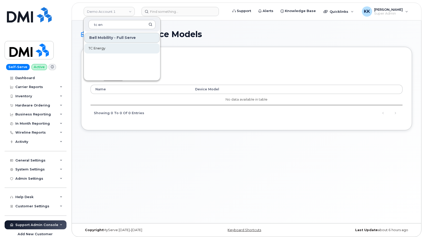
type input "tc en"
click at [112, 47] on link "TC Energy" at bounding box center [121, 48] width 75 height 10
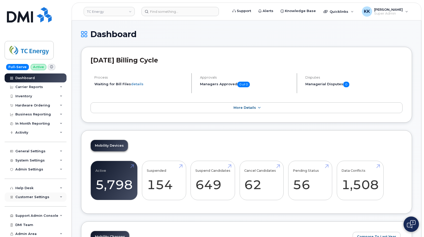
click at [14, 199] on div "Customer Settings" at bounding box center [36, 196] width 62 height 9
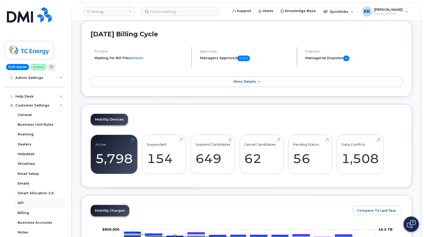
scroll to position [98, 0]
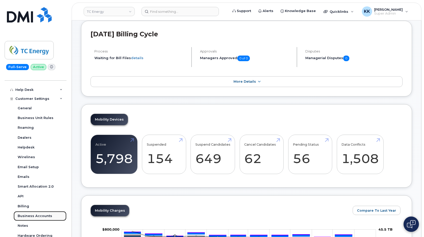
click at [35, 218] on link "Business Accounts" at bounding box center [40, 216] width 53 height 10
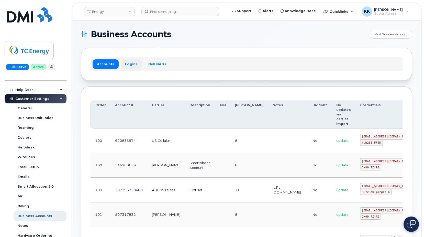
click at [127, 65] on link "Logins" at bounding box center [131, 63] width 21 height 9
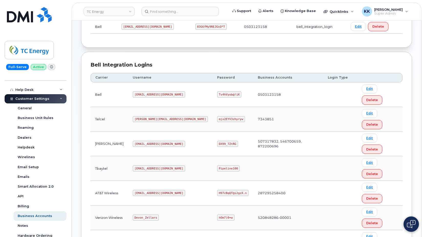
scroll to position [101, 0]
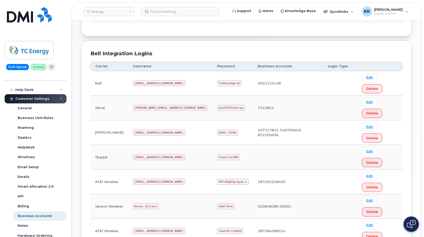
click at [150, 203] on code "Devon_Zellars" at bounding box center [146, 206] width 26 height 6
click at [217, 203] on code "hOm7)0=w" at bounding box center [225, 206] width 17 height 6
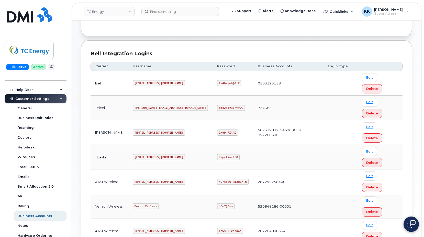
click at [217, 203] on code "hOm7)0=w" at bounding box center [225, 206] width 17 height 6
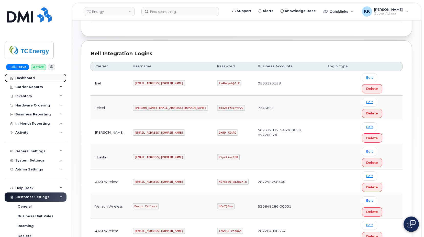
click at [27, 79] on div "Dashboard" at bounding box center [24, 78] width 19 height 4
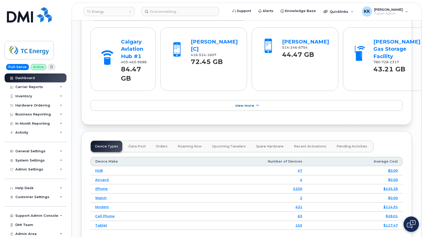
scroll to position [675, 0]
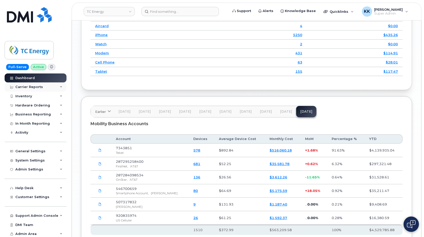
click at [30, 88] on div "Carrier Reports" at bounding box center [29, 87] width 28 height 4
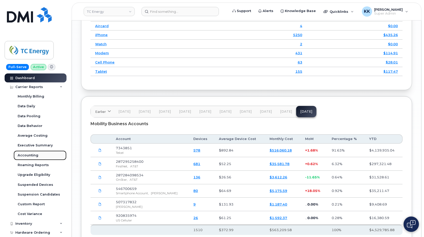
click at [28, 155] on div "Accounting" at bounding box center [28, 155] width 21 height 5
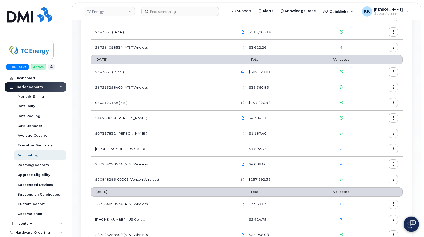
scroll to position [26, 0]
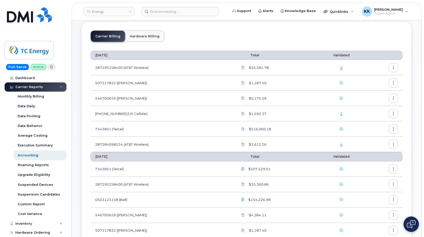
click at [342, 66] on link "2" at bounding box center [341, 67] width 2 height 4
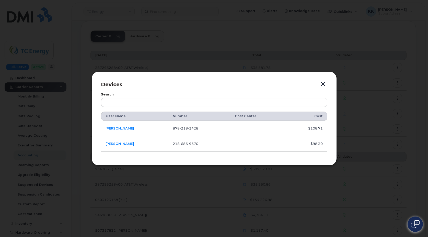
click at [322, 84] on button "button" at bounding box center [323, 84] width 8 height 7
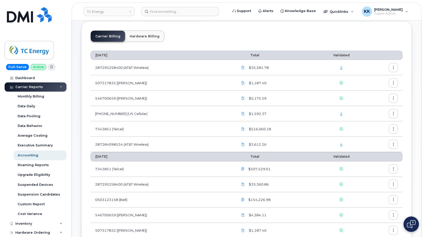
click at [342, 114] on link "2" at bounding box center [341, 113] width 2 height 4
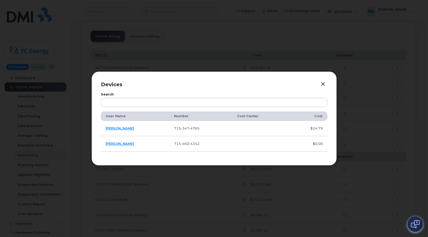
click at [323, 85] on button "button" at bounding box center [323, 84] width 8 height 7
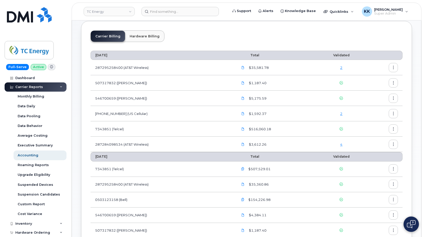
click at [341, 68] on link "2" at bounding box center [341, 67] width 2 height 4
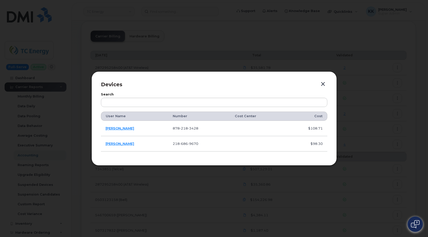
click at [323, 84] on button "button" at bounding box center [323, 84] width 8 height 7
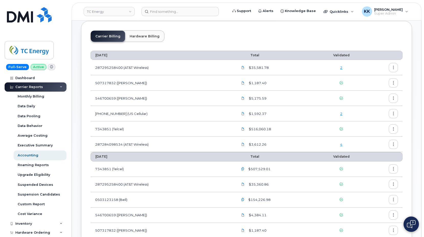
click at [341, 144] on link "4" at bounding box center [341, 144] width 2 height 4
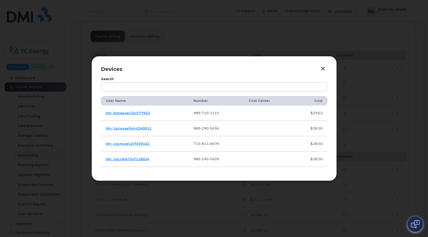
click at [323, 69] on button "button" at bounding box center [323, 68] width 8 height 7
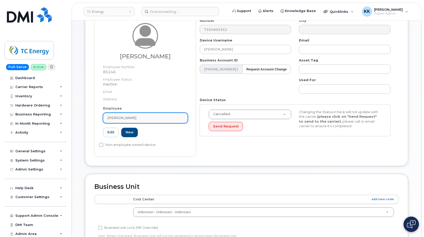
scroll to position [52, 0]
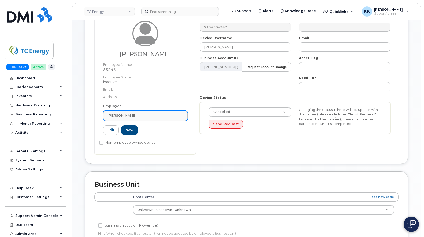
click at [136, 117] on span "[PERSON_NAME]" at bounding box center [121, 115] width 29 height 5
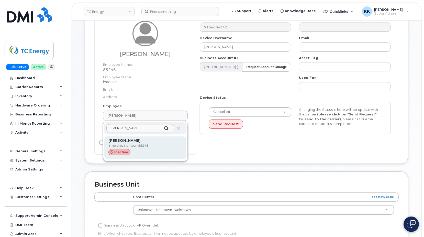
type input "[PERSON_NAME]"
click at [145, 145] on p "Employee Number: 85246" at bounding box center [145, 145] width 74 height 5
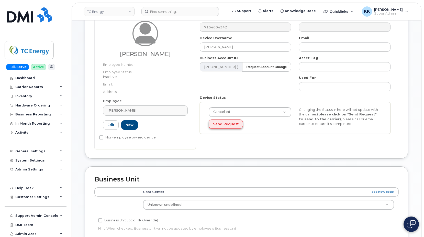
type input "4119574"
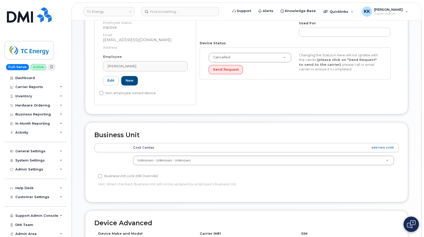
scroll to position [130, 0]
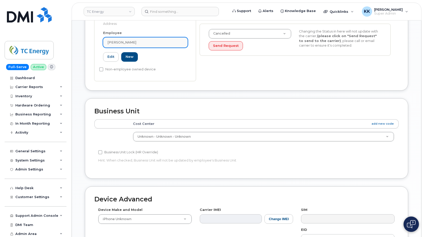
click at [151, 42] on div "Duane Beyer" at bounding box center [145, 42] width 76 height 5
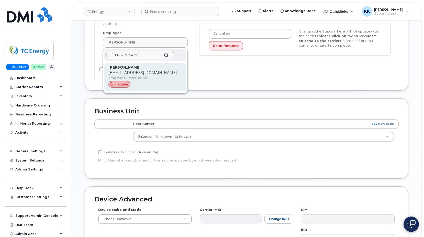
type input "duane bey"
click at [139, 74] on p "duane_beyer@tcenergy.com" at bounding box center [145, 72] width 74 height 5
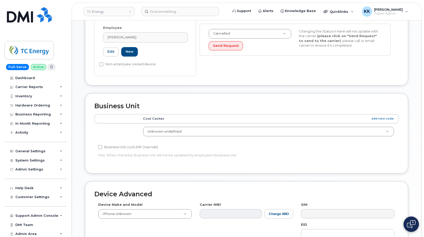
type input "4119574"
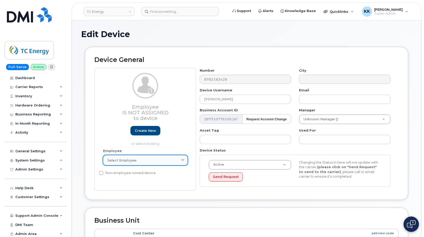
click at [148, 158] on div "Select employee" at bounding box center [145, 160] width 76 height 5
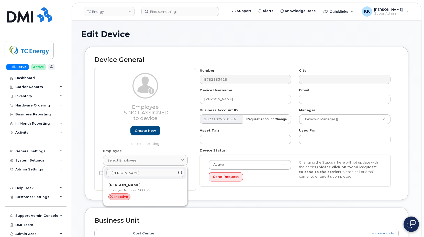
type input "[PERSON_NAME]"
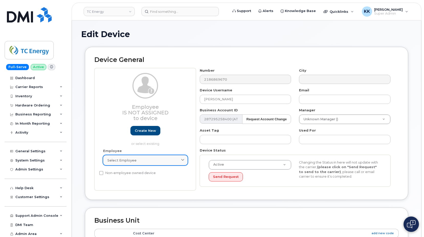
click at [120, 162] on span "Select employee" at bounding box center [121, 160] width 29 height 5
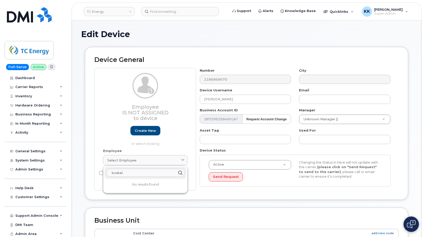
type input "koskel"
